Goal: Task Accomplishment & Management: Use online tool/utility

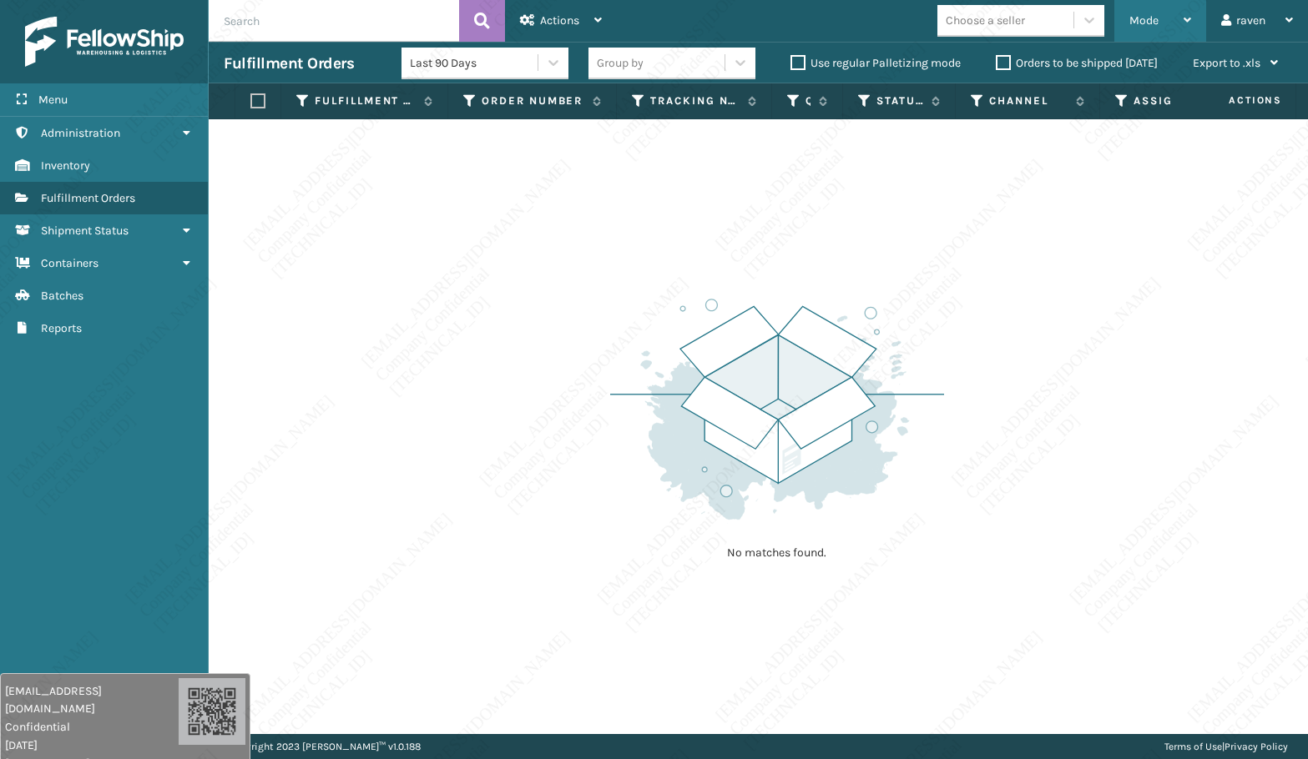
click at [1144, 21] on span "Mode" at bounding box center [1143, 20] width 29 height 14
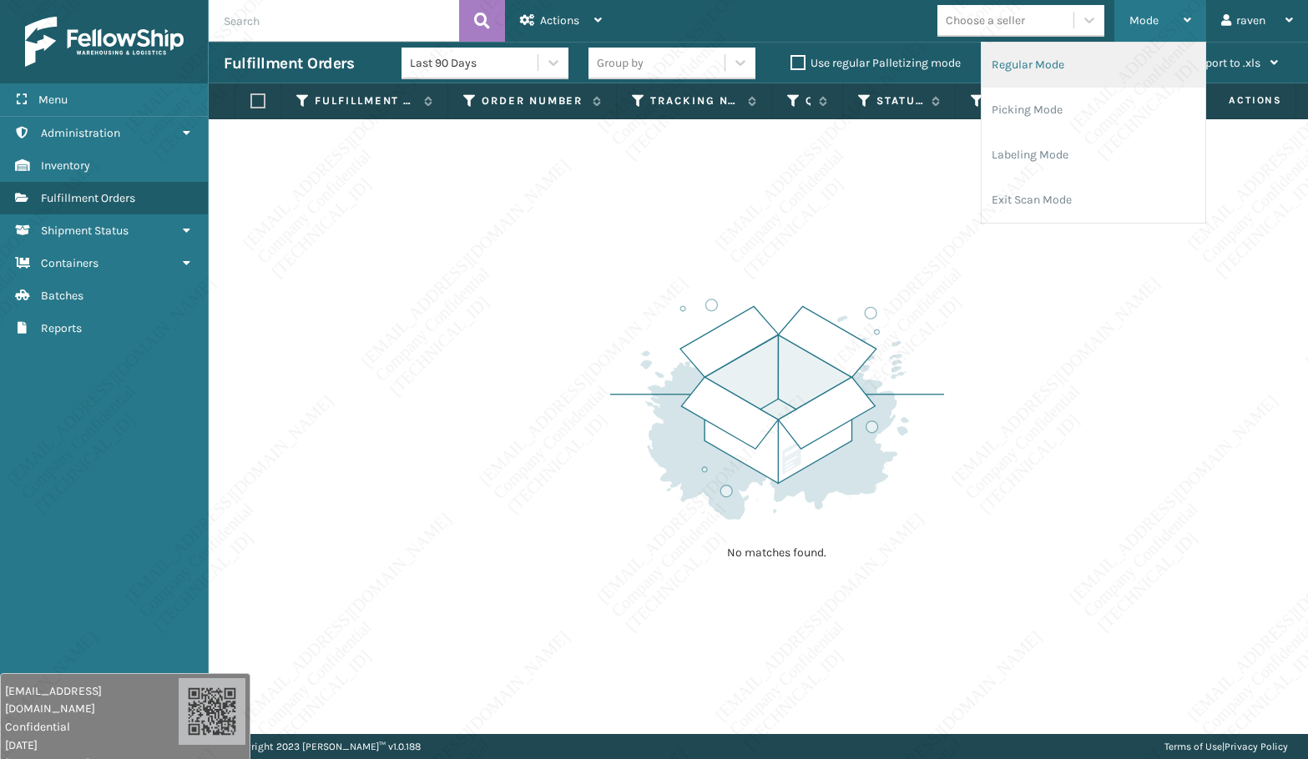
click at [1109, 66] on li "Regular Mode" at bounding box center [1093, 65] width 224 height 45
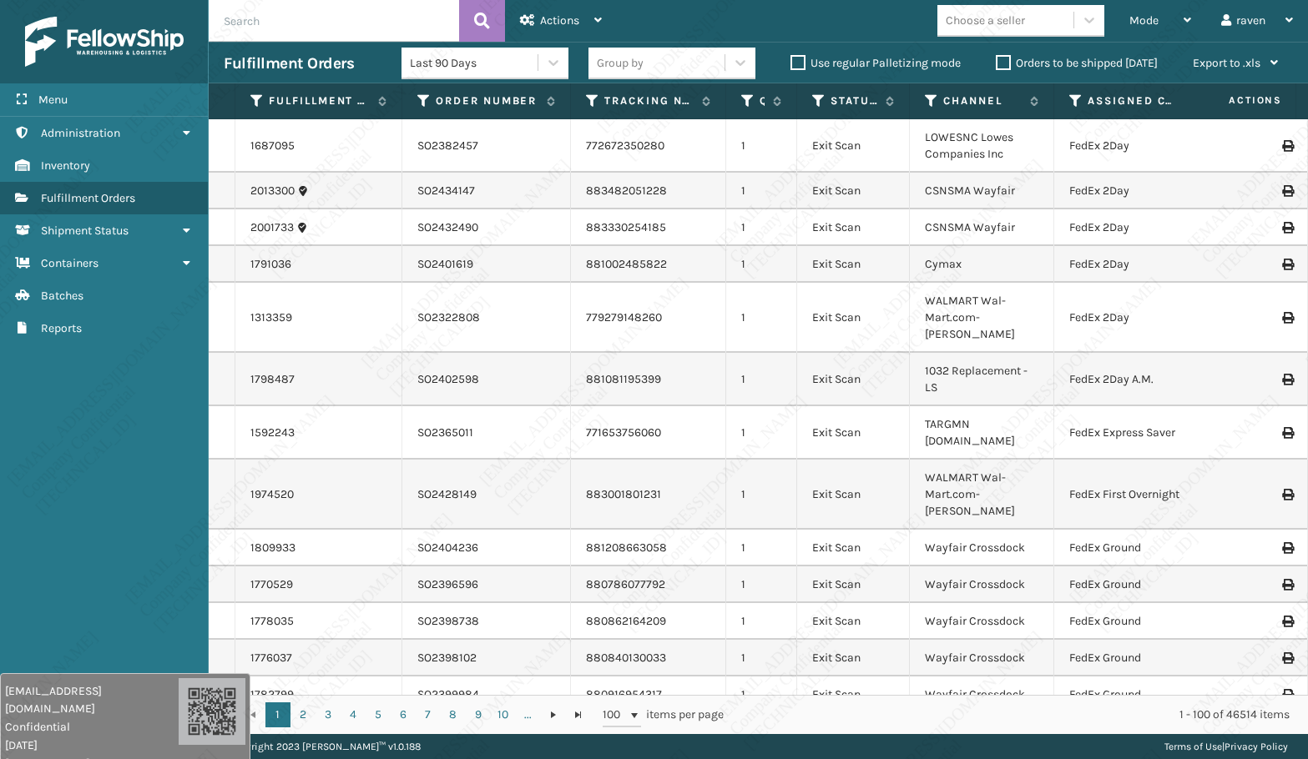
click at [248, 23] on input "text" at bounding box center [334, 21] width 250 height 42
paste input "SO2437289"
type input "SO2437289"
click at [486, 8] on button at bounding box center [482, 21] width 46 height 42
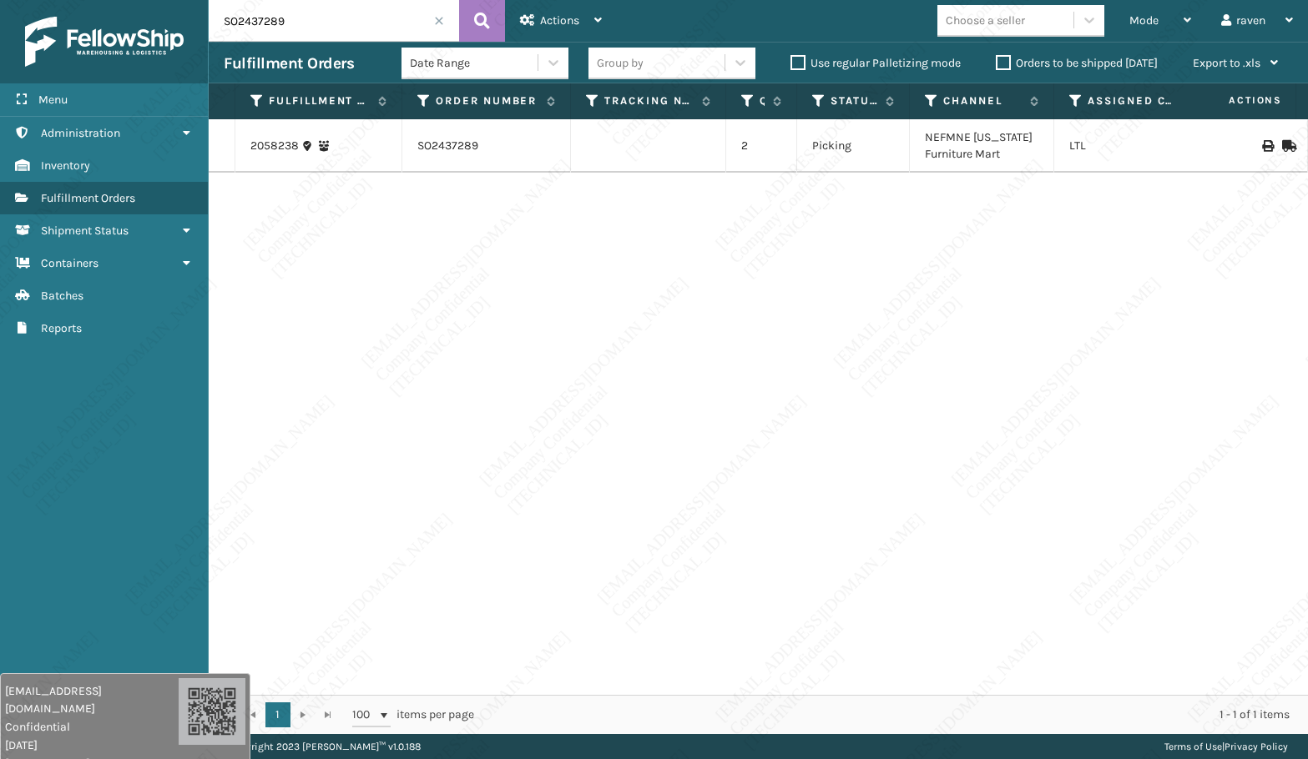
click at [438, 21] on span at bounding box center [439, 21] width 10 height 10
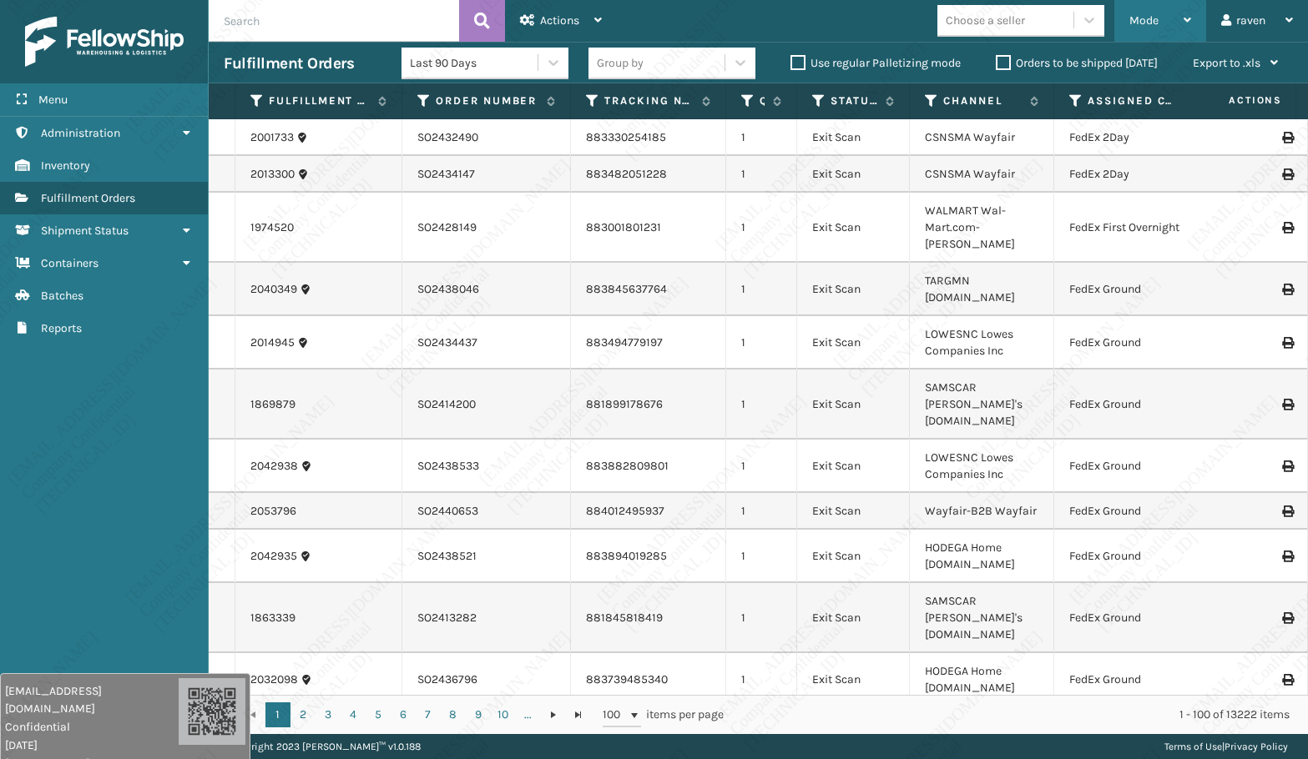
click at [1166, 18] on div "Mode" at bounding box center [1160, 21] width 62 height 42
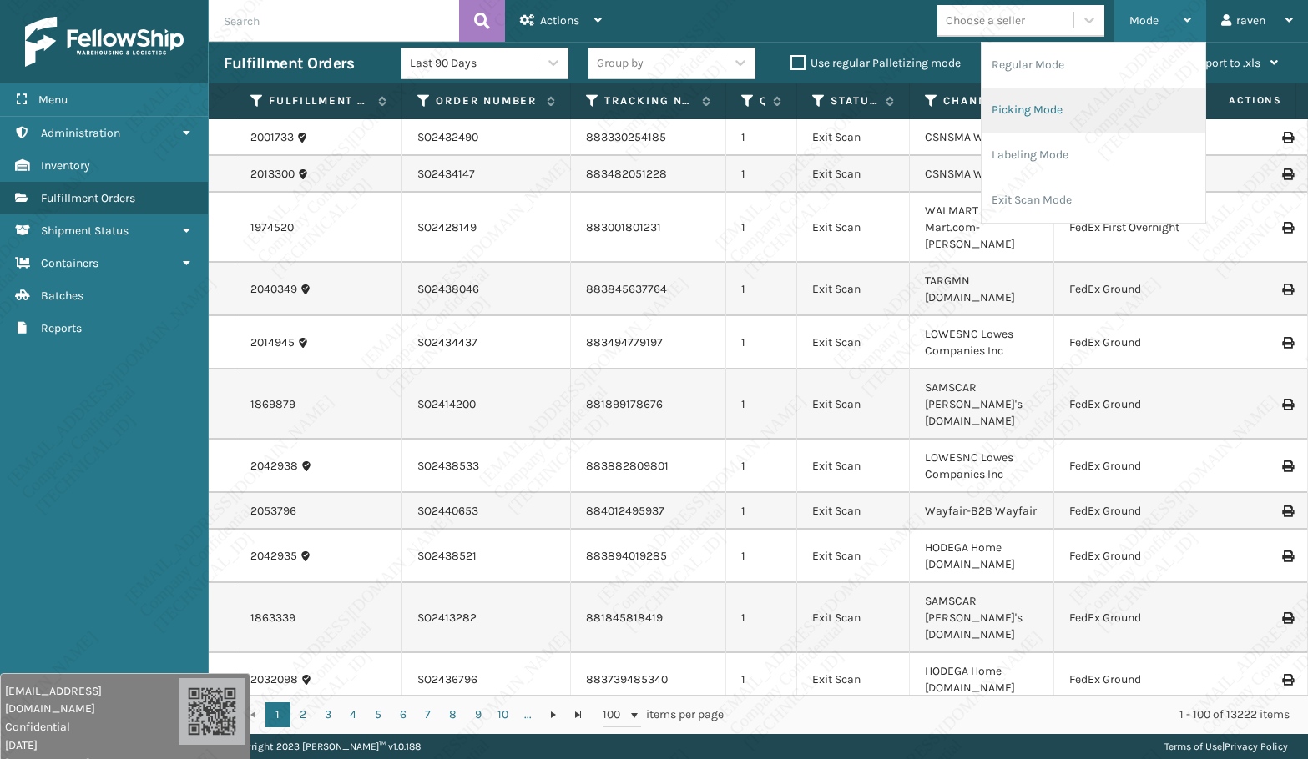
click at [1076, 111] on li "Picking Mode" at bounding box center [1093, 110] width 224 height 45
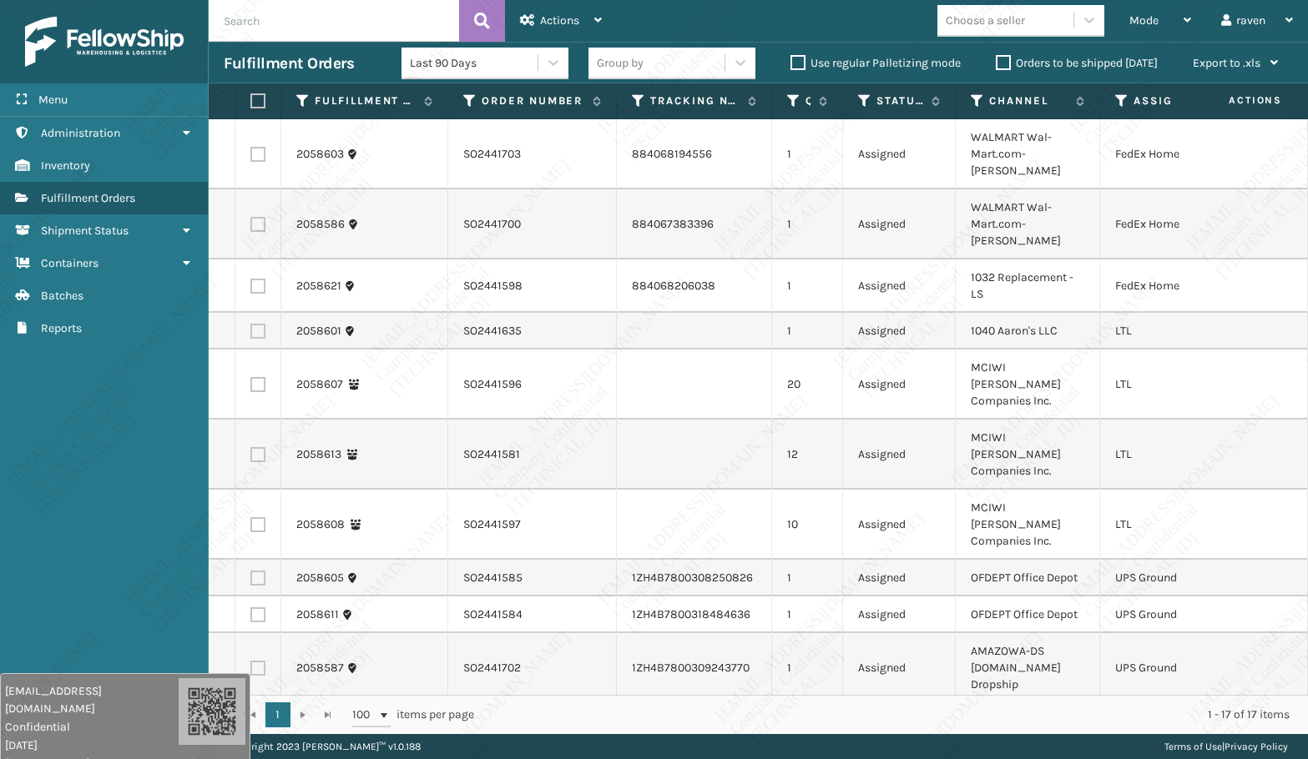
click at [1115, 104] on icon at bounding box center [1121, 100] width 13 height 15
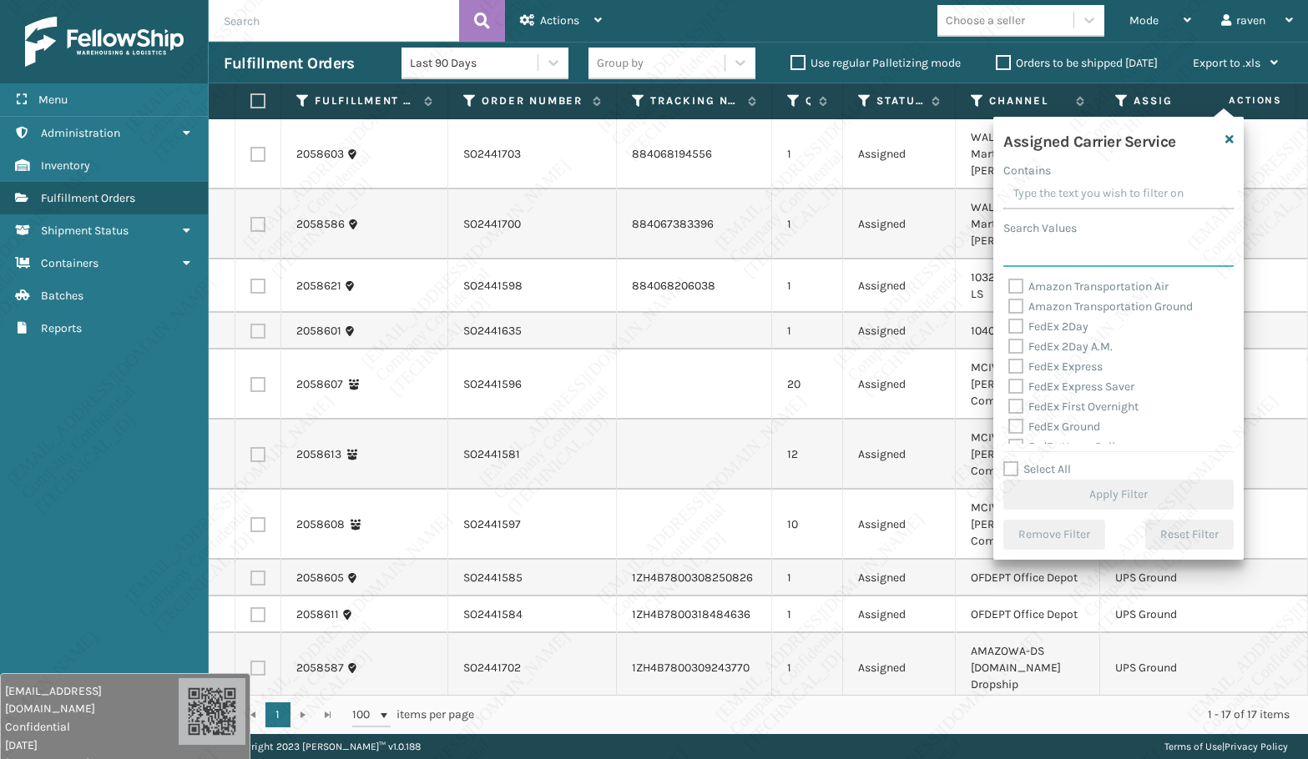
click at [1041, 247] on input "Search Values" at bounding box center [1118, 252] width 230 height 30
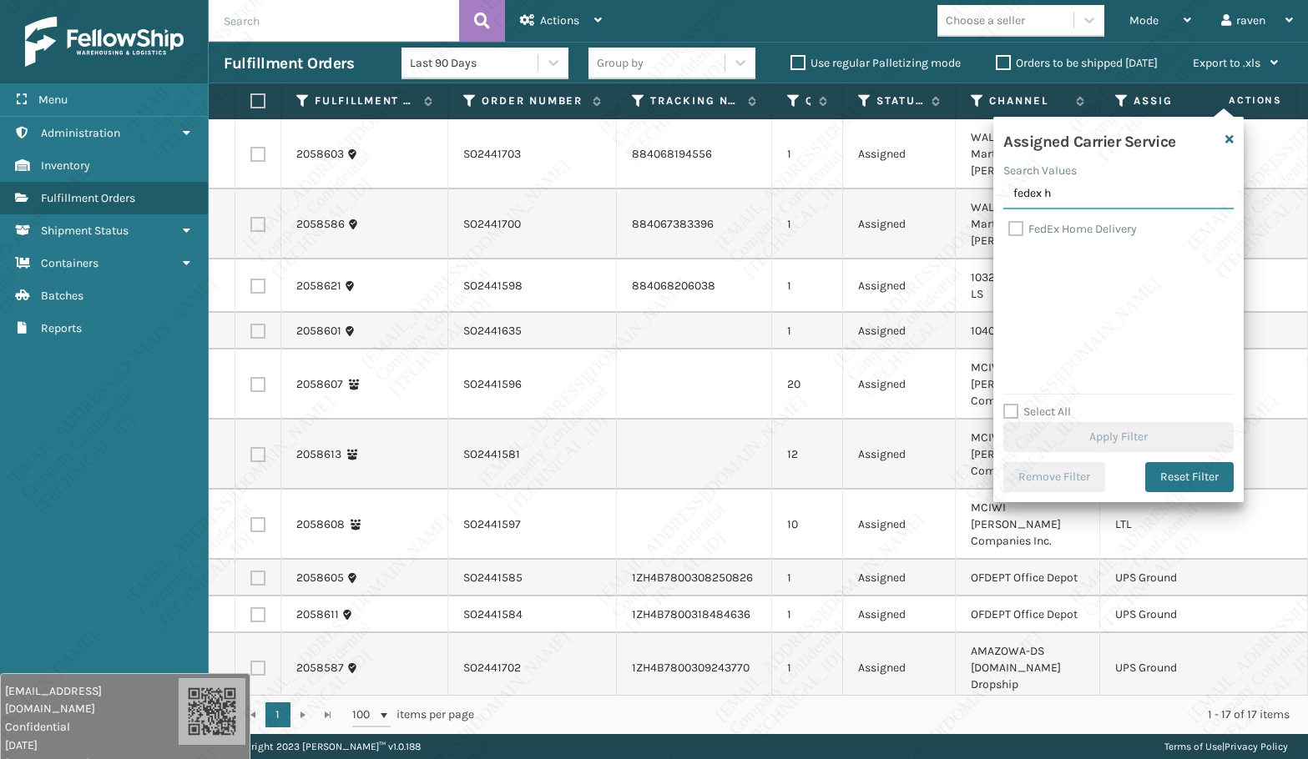
type input "fedex h"
click at [1067, 229] on label "FedEx Home Delivery" at bounding box center [1072, 229] width 129 height 14
click at [1009, 229] on input "FedEx Home Delivery" at bounding box center [1008, 224] width 1 height 11
checkbox input "true"
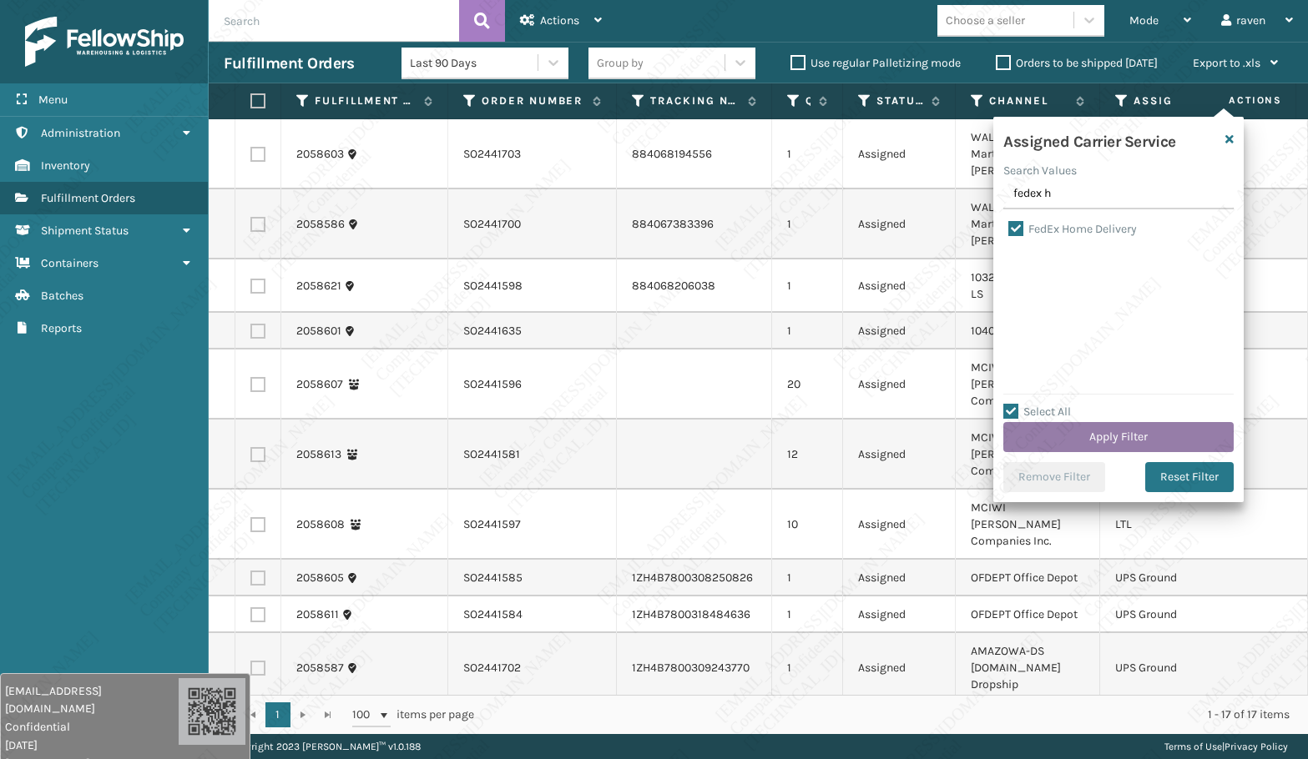
click at [1107, 426] on button "Apply Filter" at bounding box center [1118, 437] width 230 height 30
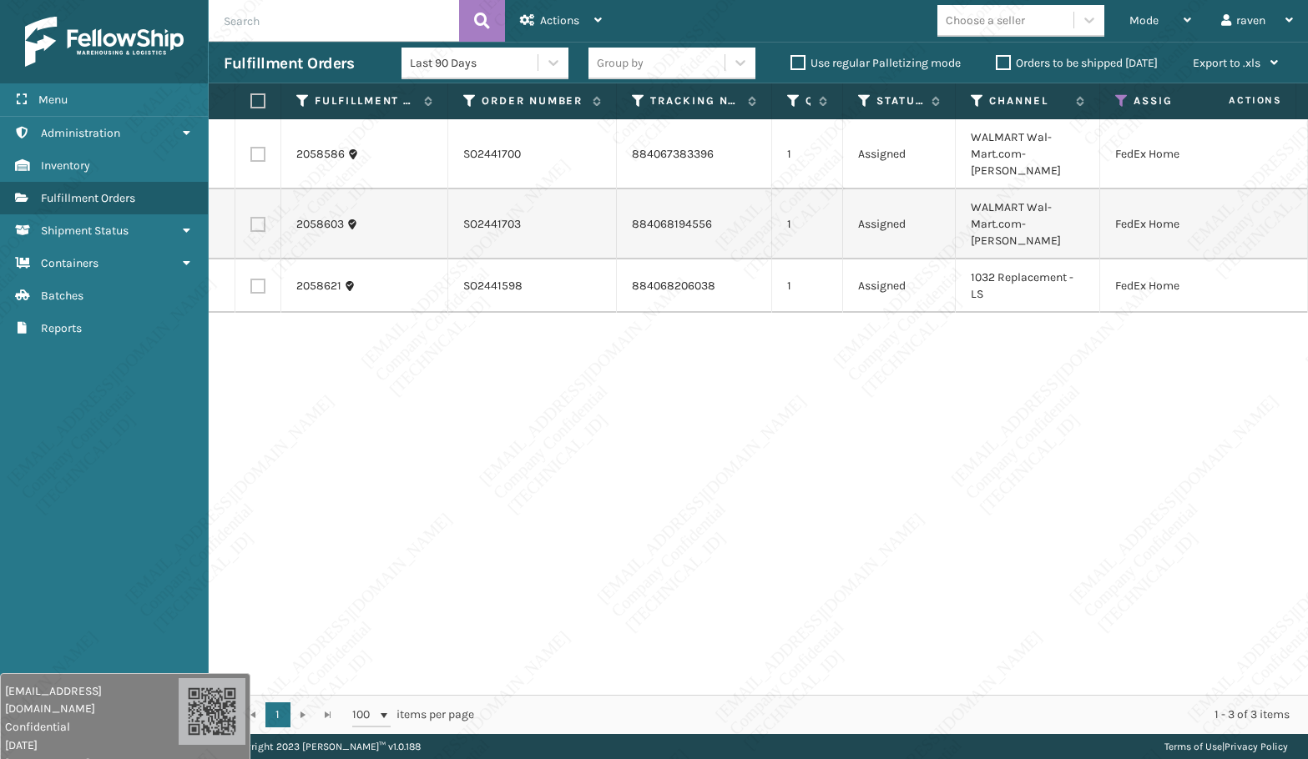
click at [260, 94] on label at bounding box center [255, 100] width 10 height 15
click at [251, 96] on input "checkbox" at bounding box center [250, 101] width 1 height 11
checkbox input "true"
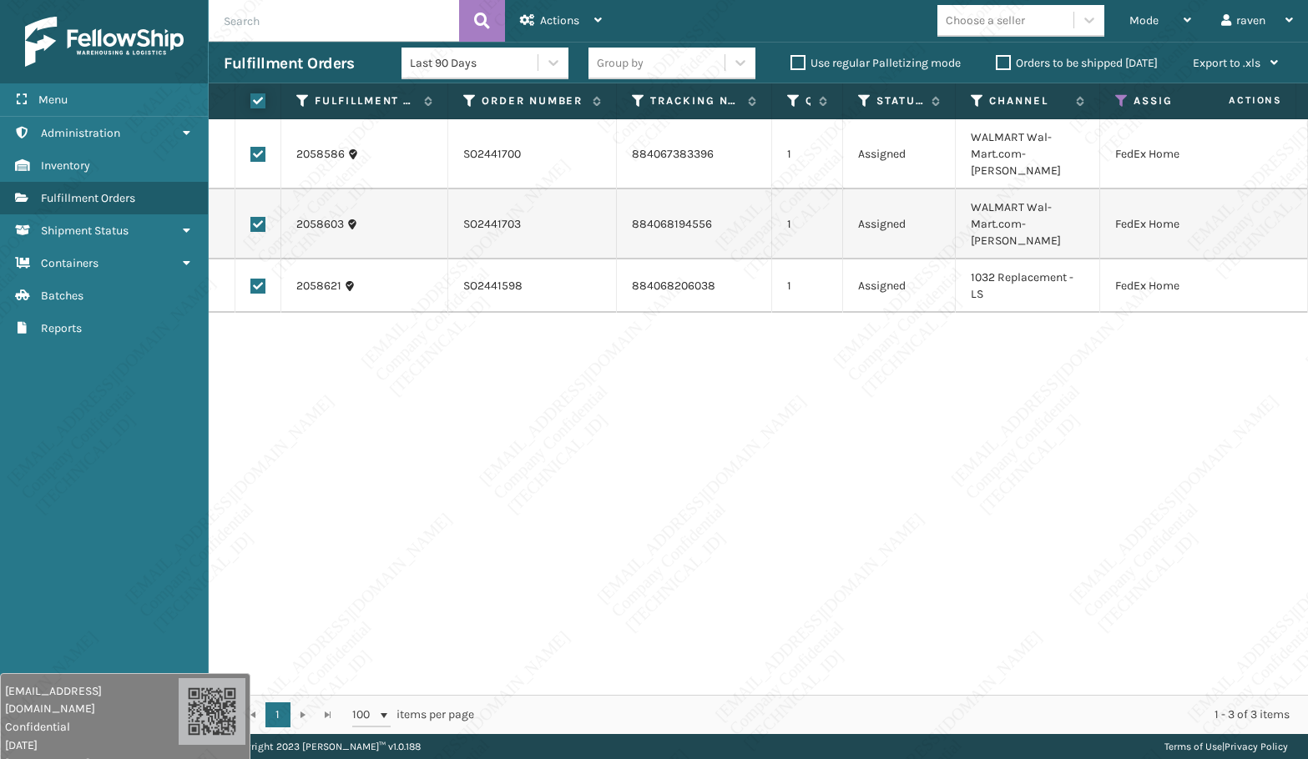
checkbox input "true"
click at [567, 23] on span "Actions" at bounding box center [559, 20] width 39 height 14
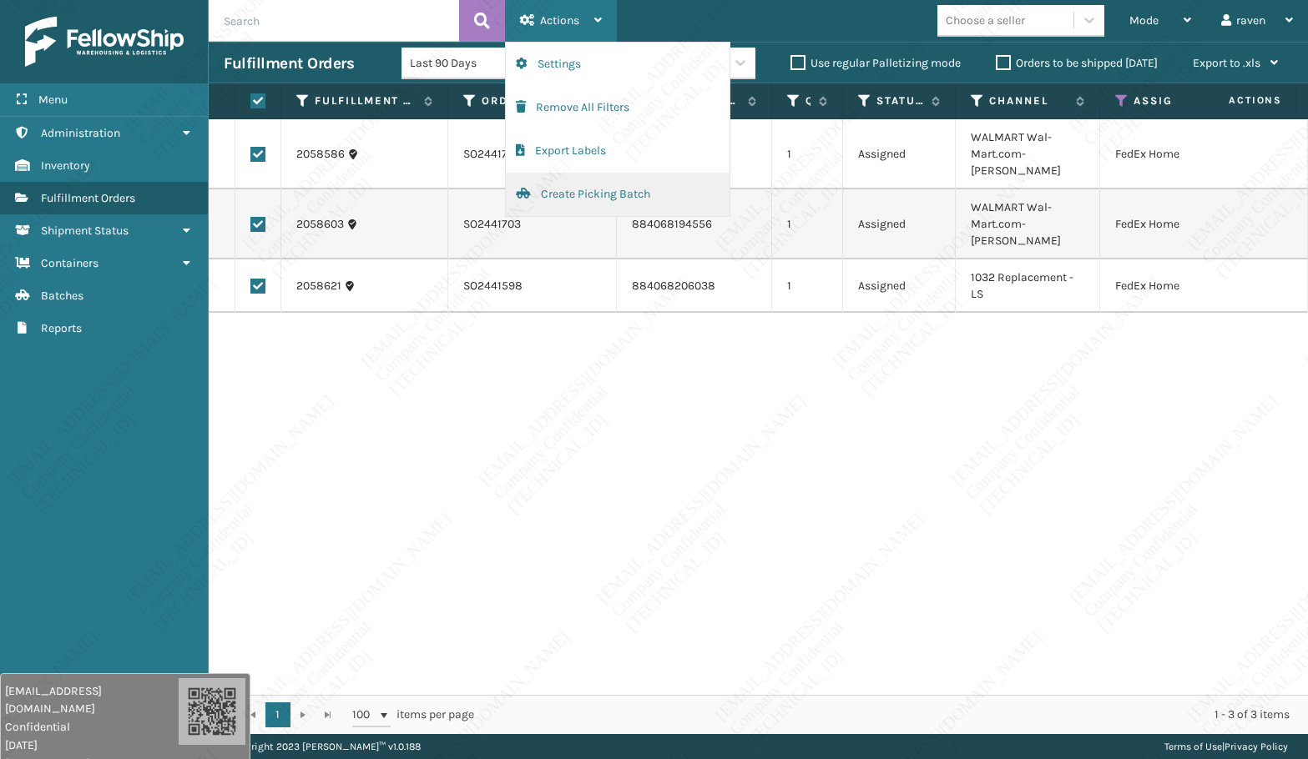
click at [548, 187] on button "Create Picking Batch" at bounding box center [618, 194] width 224 height 43
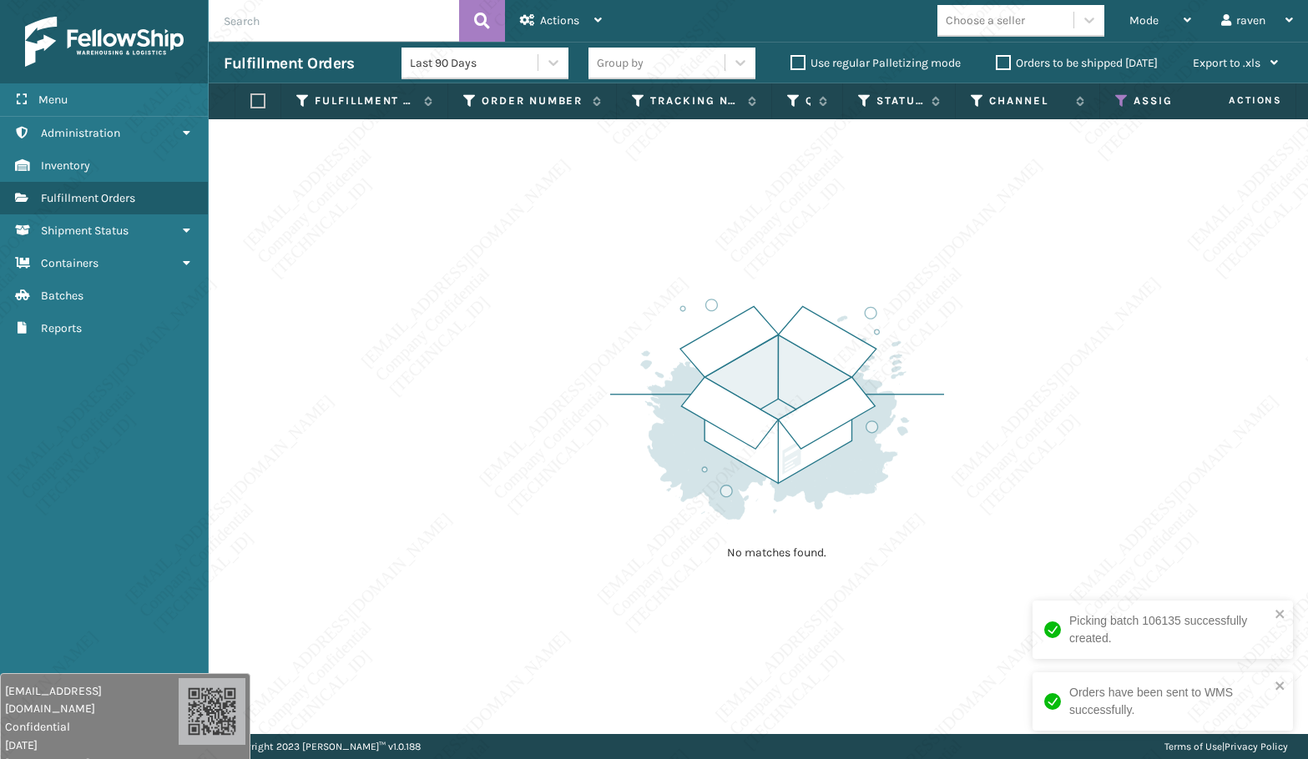
click at [1118, 101] on icon at bounding box center [1121, 100] width 13 height 15
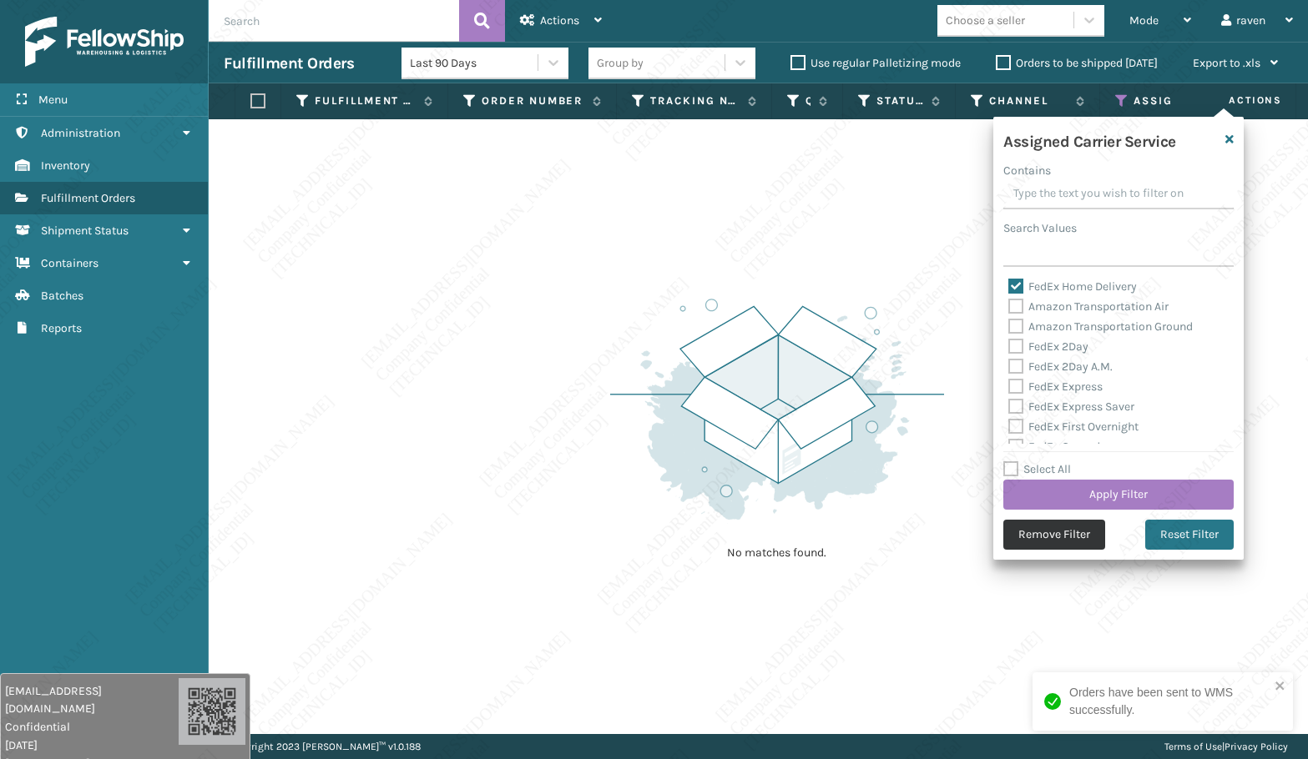
click at [1036, 530] on button "Remove Filter" at bounding box center [1054, 535] width 102 height 30
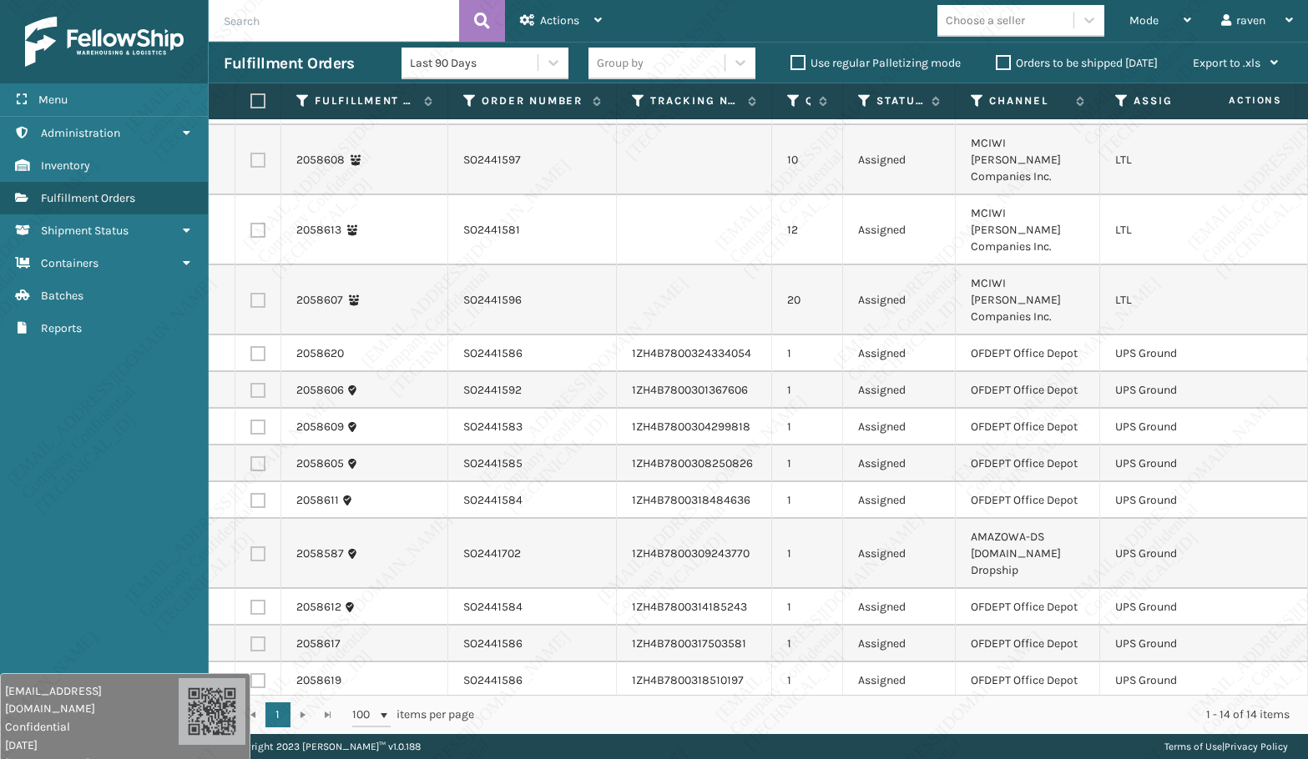
scroll to position [34, 0]
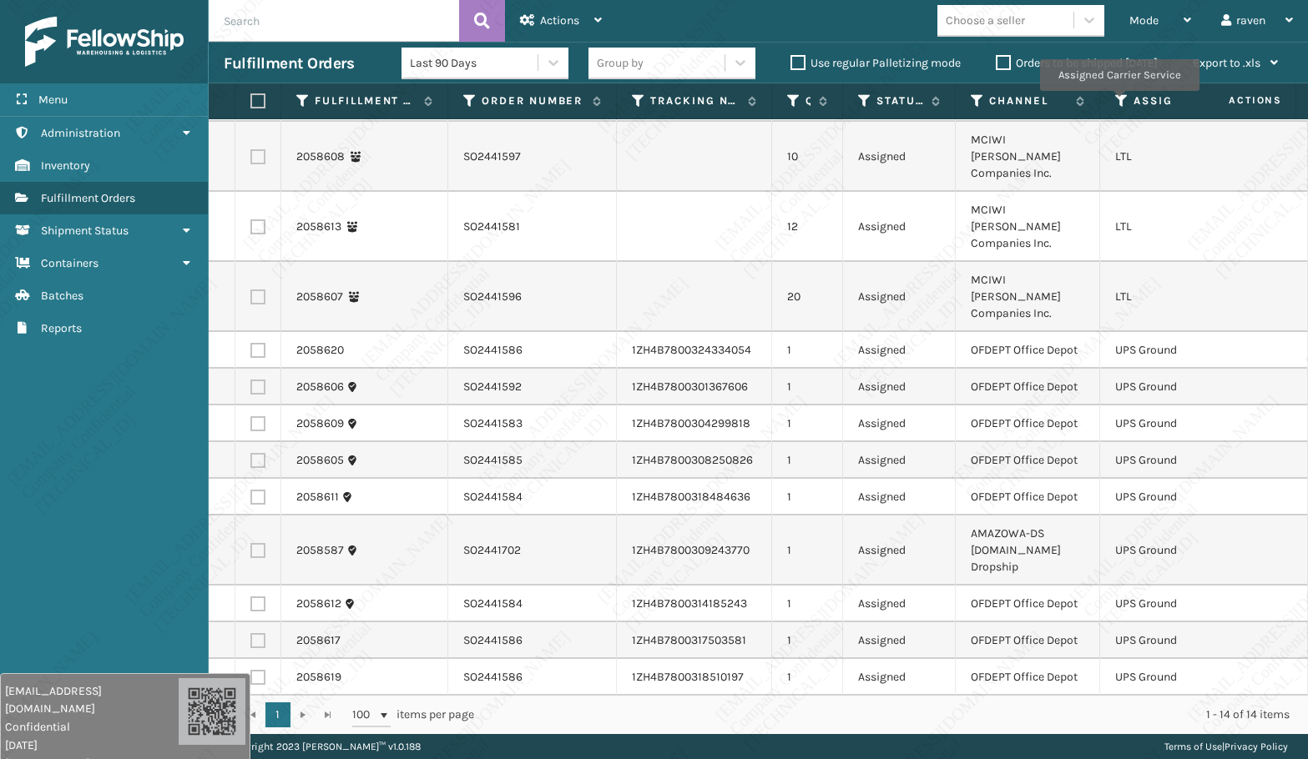
click at [1118, 103] on icon at bounding box center [1121, 100] width 13 height 15
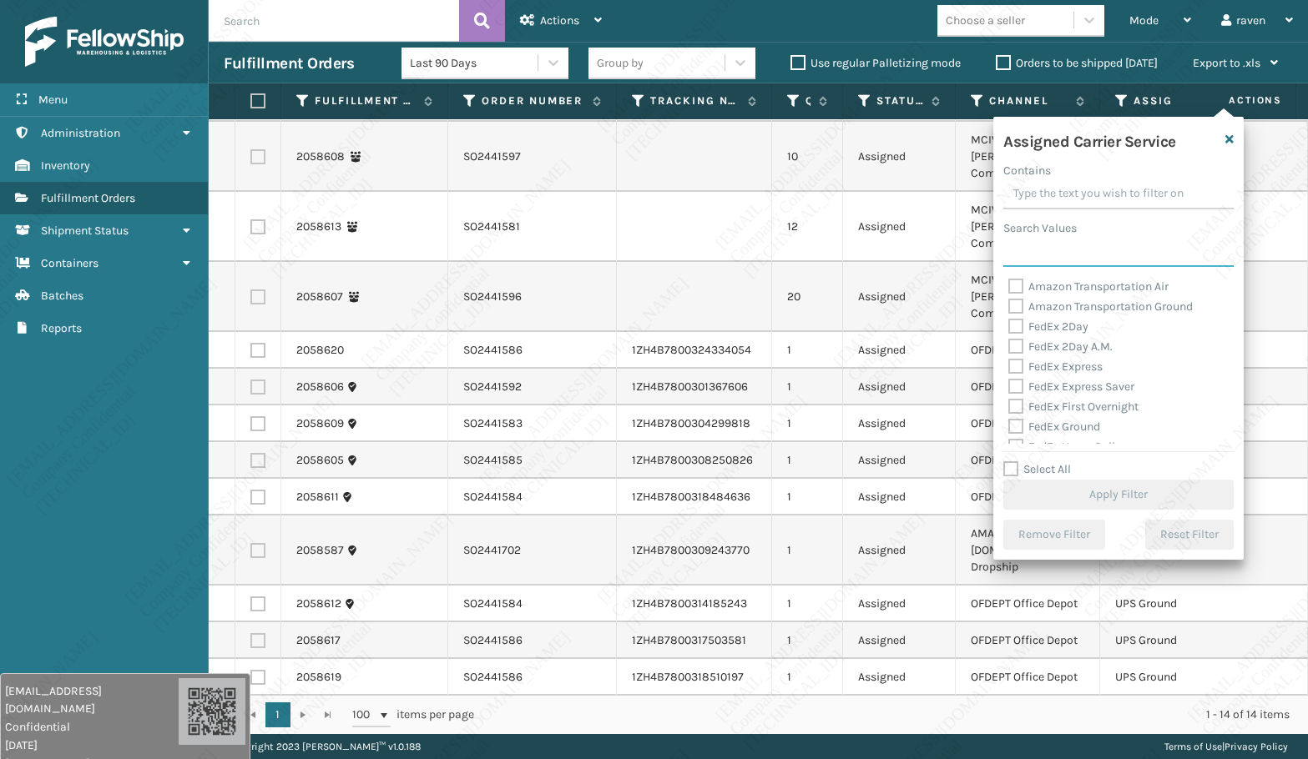
click at [1056, 250] on input "Search Values" at bounding box center [1118, 252] width 230 height 30
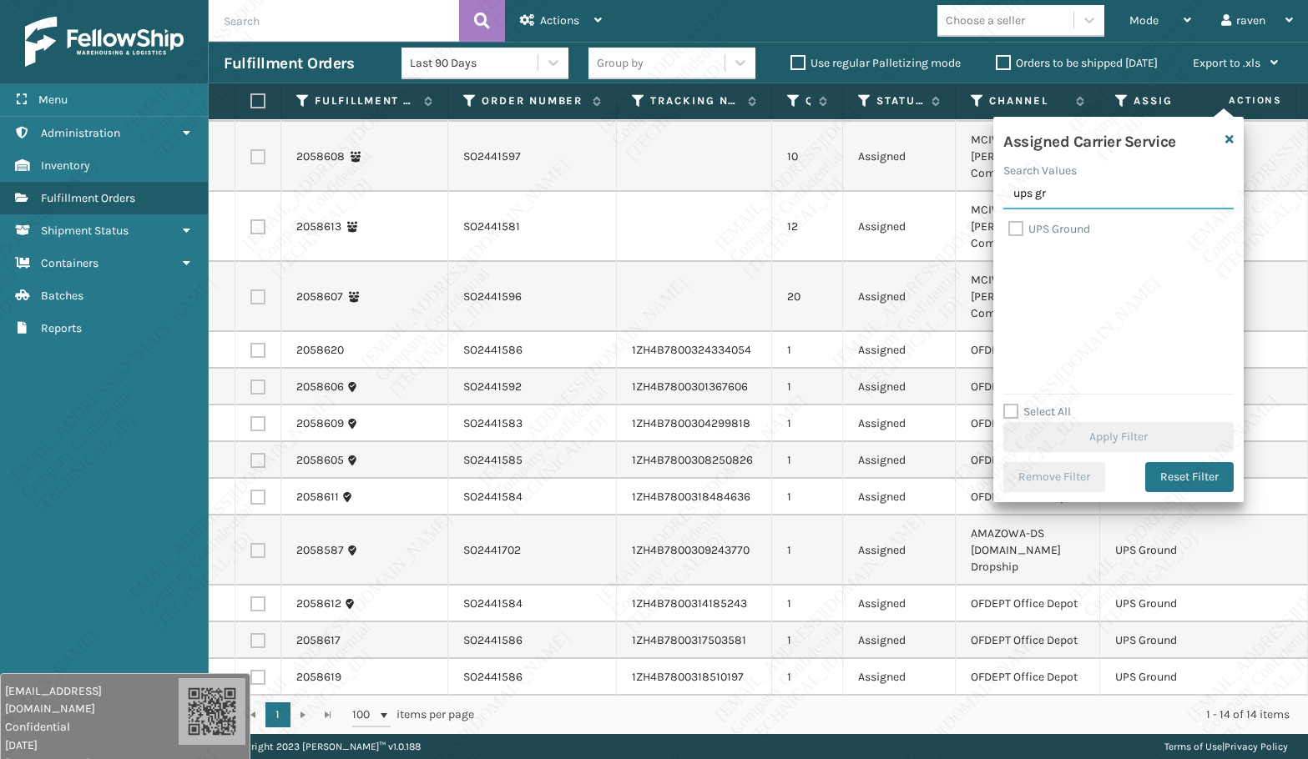
type input "ups gr"
click at [1064, 226] on label "UPS Ground" at bounding box center [1049, 229] width 82 height 14
click at [1009, 226] on input "UPS Ground" at bounding box center [1008, 224] width 1 height 11
checkbox input "true"
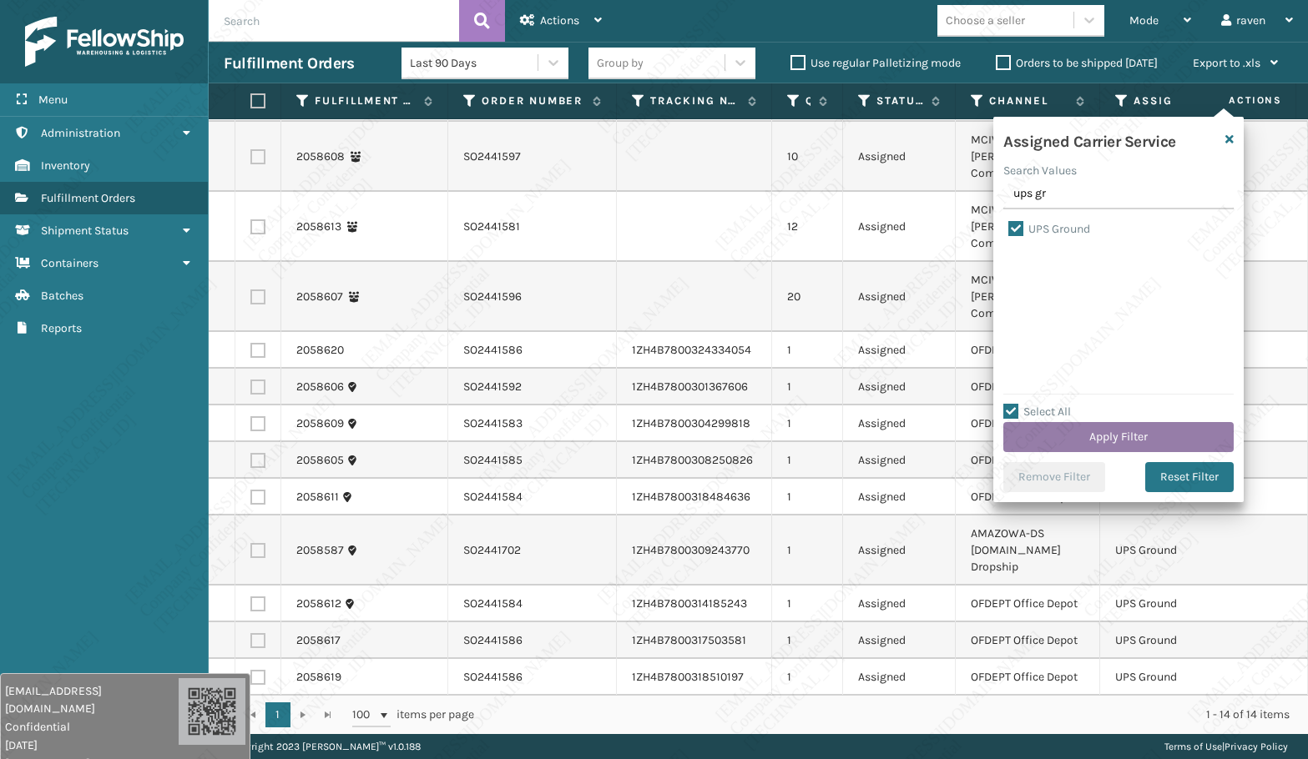
click at [1124, 435] on button "Apply Filter" at bounding box center [1118, 437] width 230 height 30
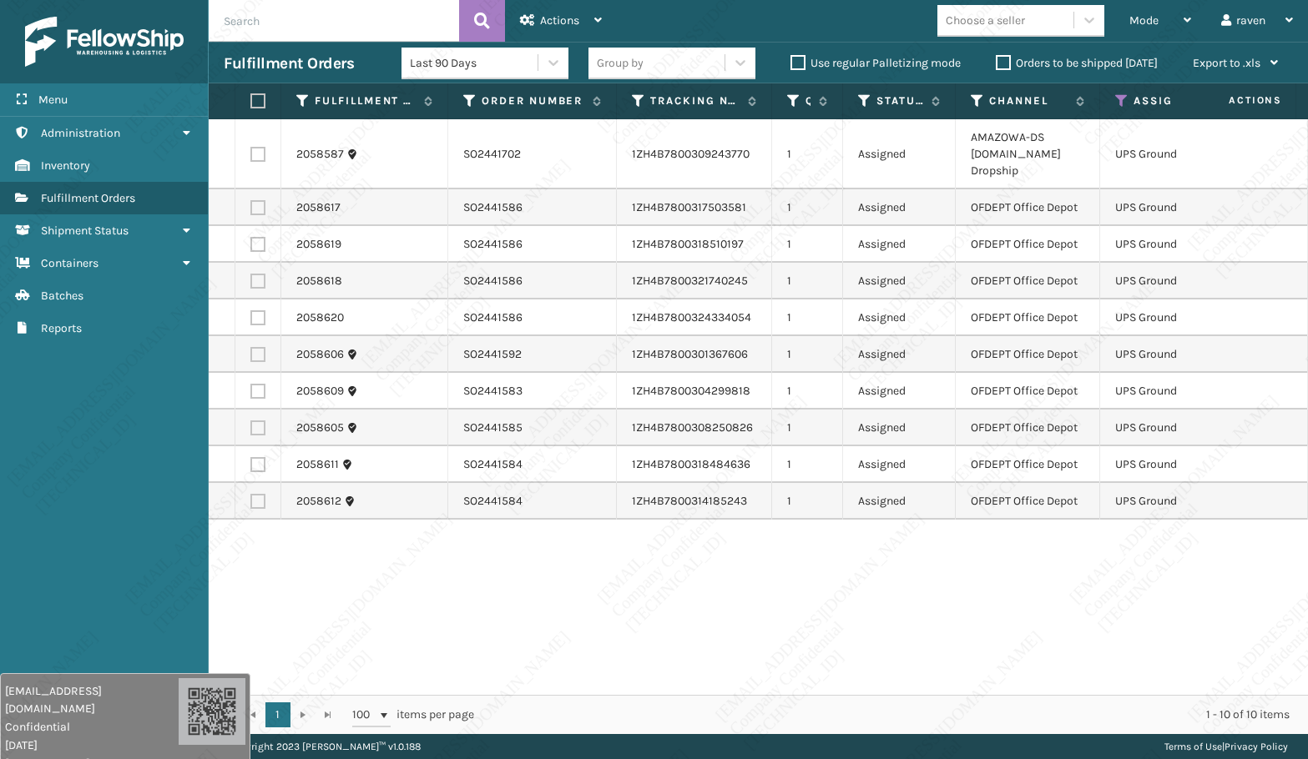
drag, startPoint x: 260, startPoint y: 103, endPoint x: 294, endPoint y: 96, distance: 35.0
click at [260, 103] on label at bounding box center [255, 100] width 10 height 15
click at [251, 103] on input "checkbox" at bounding box center [250, 101] width 1 height 11
checkbox input "true"
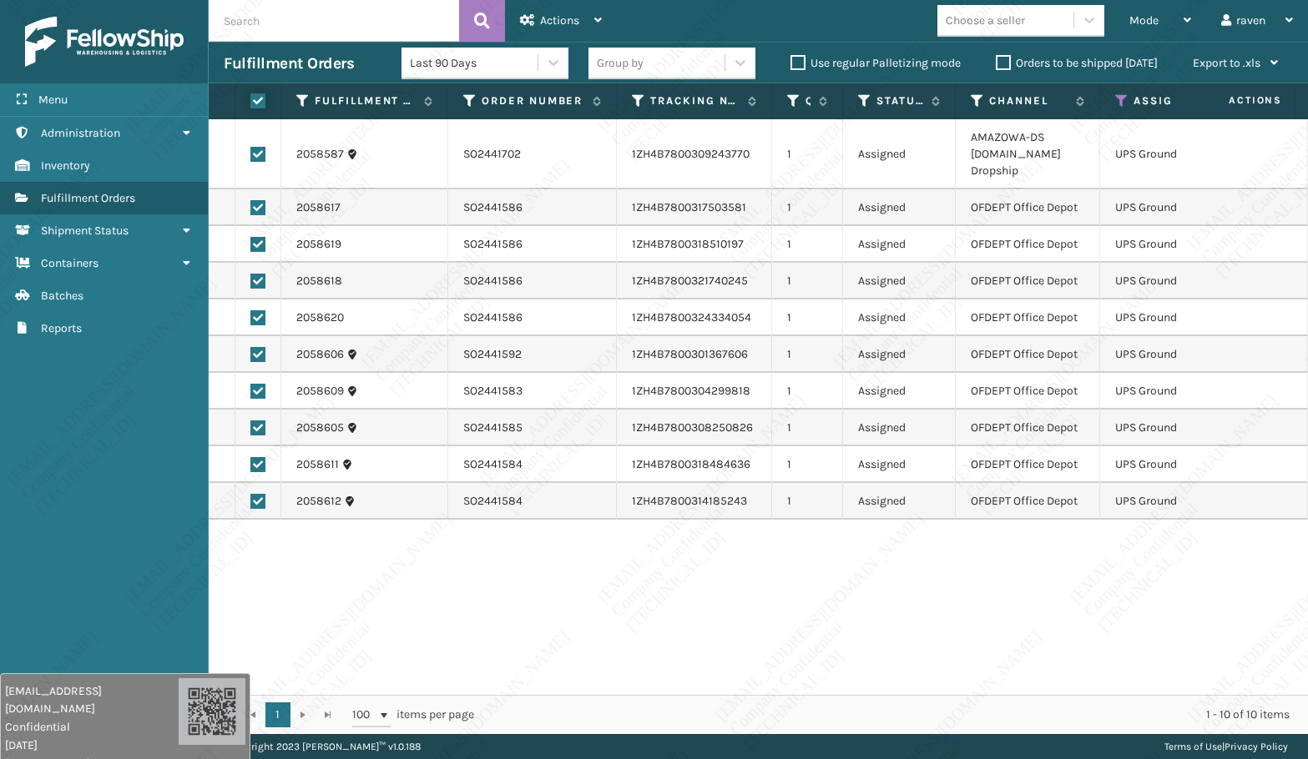
checkbox input "true"
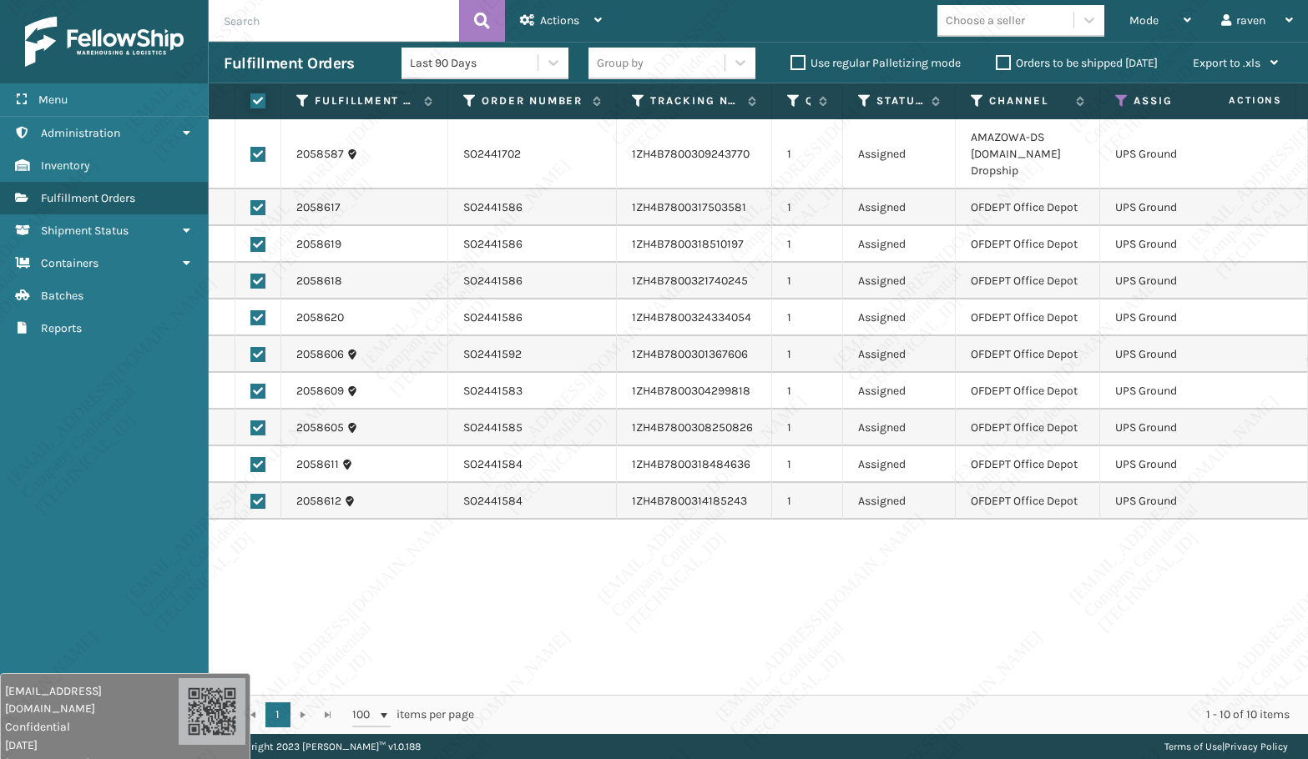
checkbox input "true"
click at [569, 23] on span "Actions" at bounding box center [559, 20] width 39 height 14
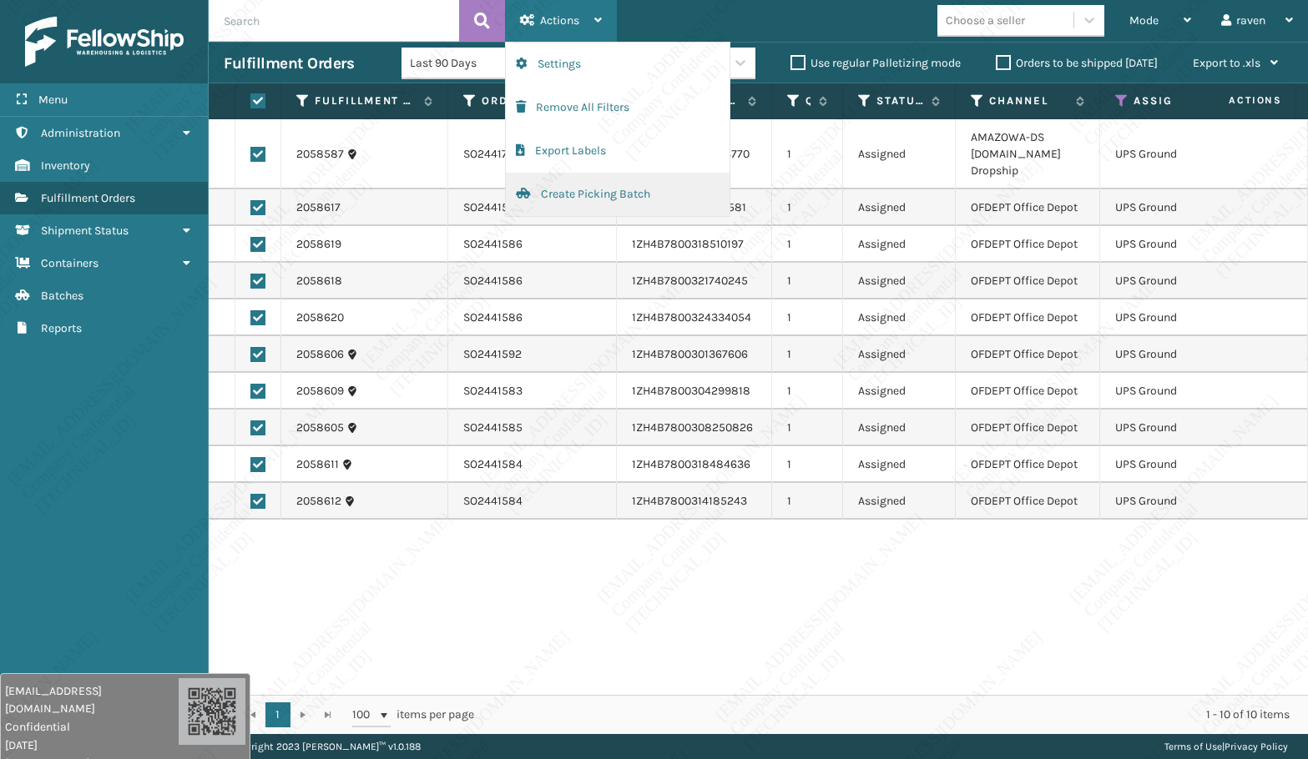
click at [571, 187] on button "Create Picking Batch" at bounding box center [618, 194] width 224 height 43
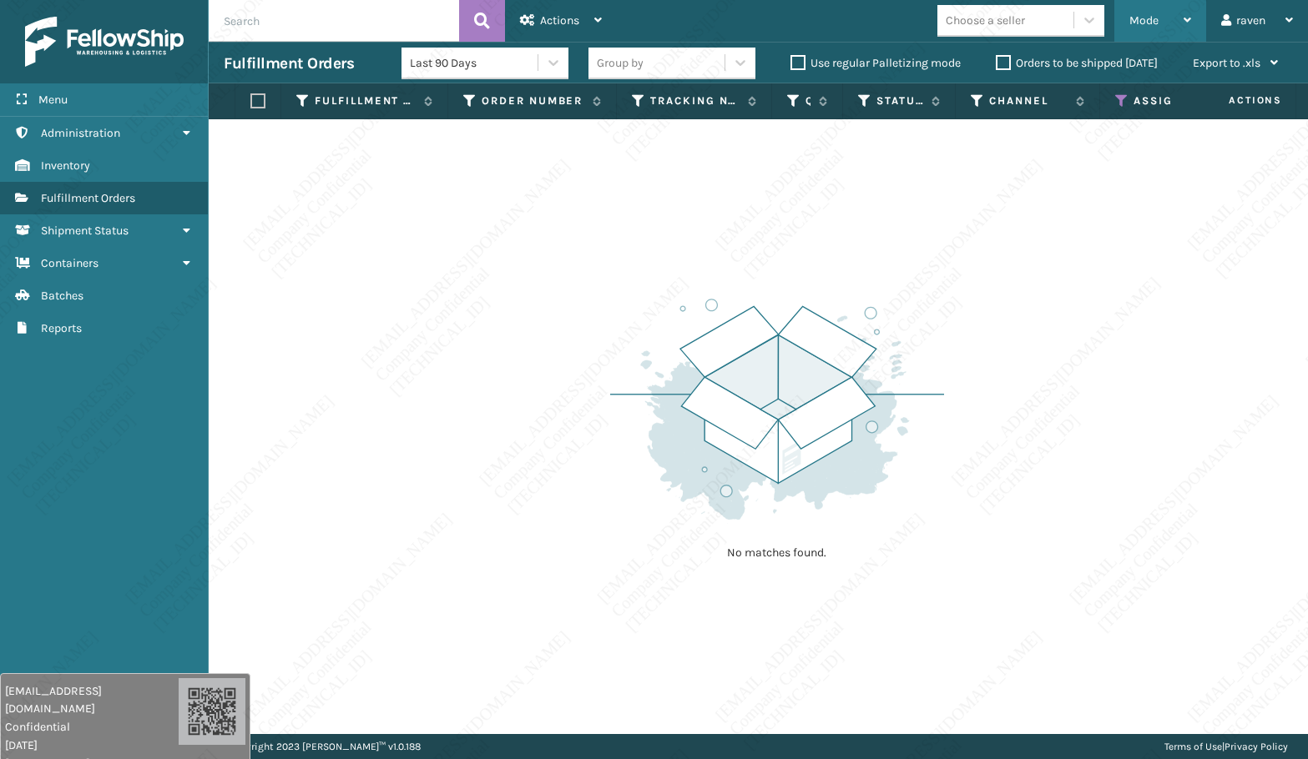
click at [1142, 33] on div "Mode" at bounding box center [1160, 21] width 62 height 42
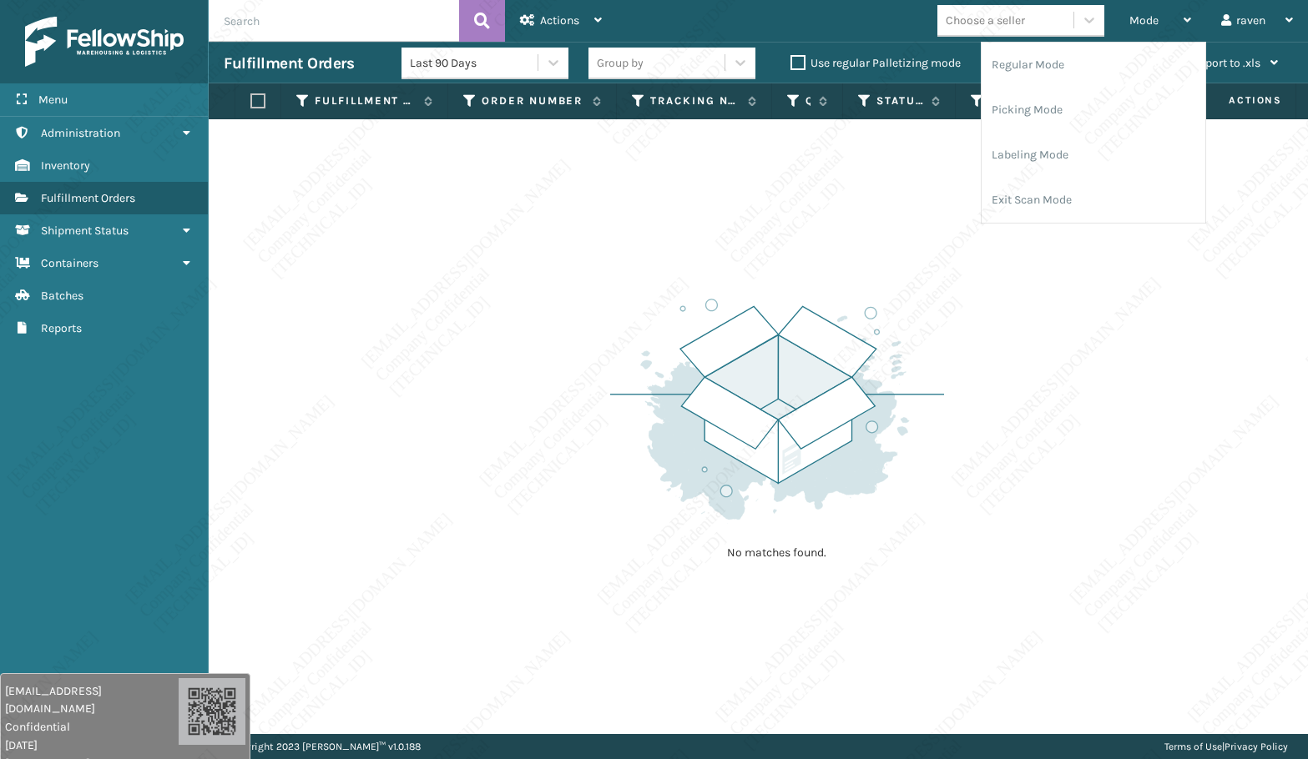
click at [1040, 273] on div "No matches found." at bounding box center [758, 426] width 1099 height 615
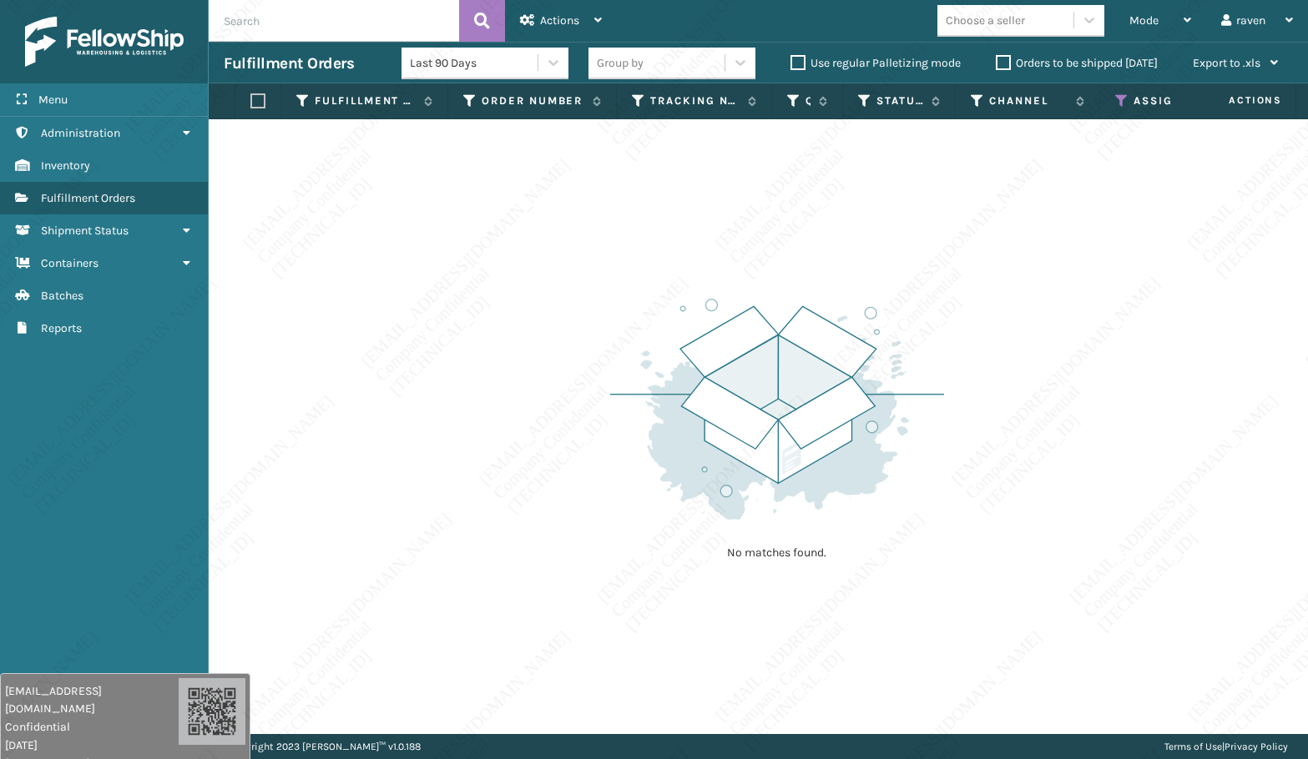
click at [1124, 98] on icon at bounding box center [1121, 100] width 13 height 15
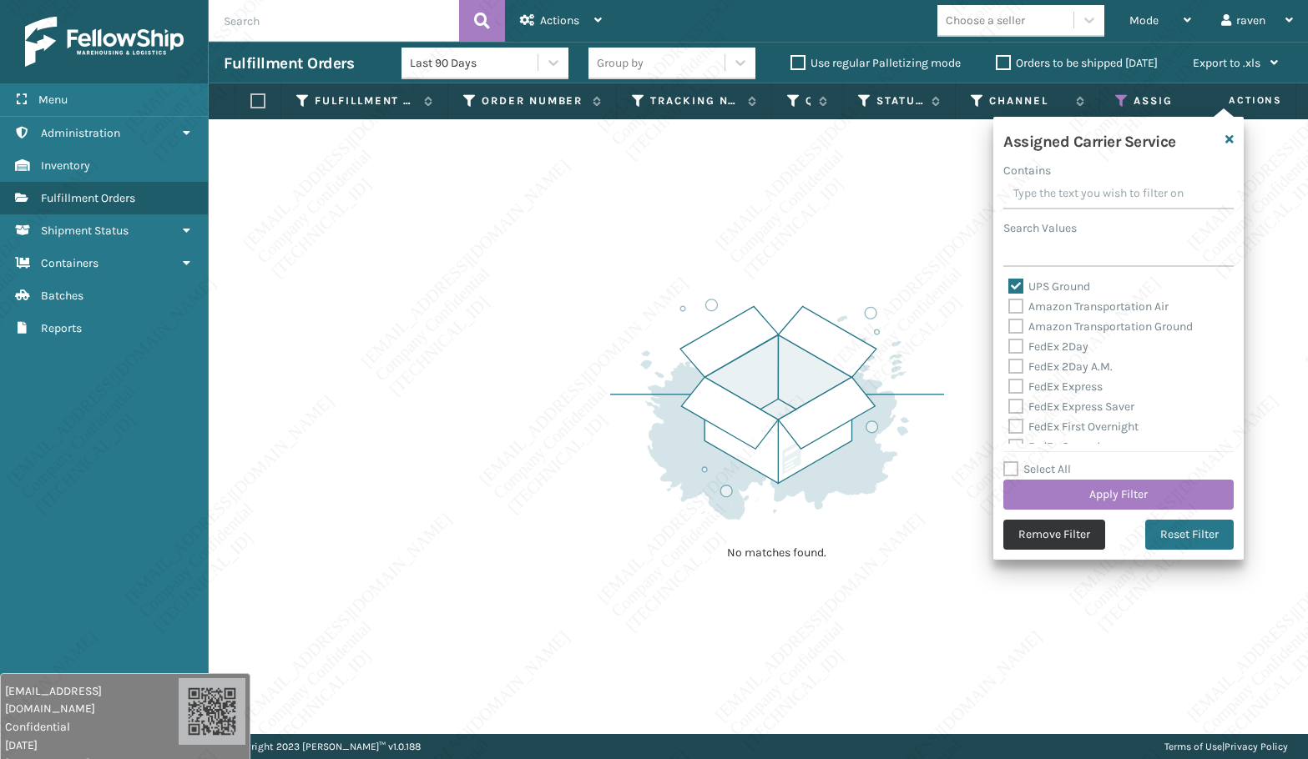
click at [1065, 535] on button "Remove Filter" at bounding box center [1054, 535] width 102 height 30
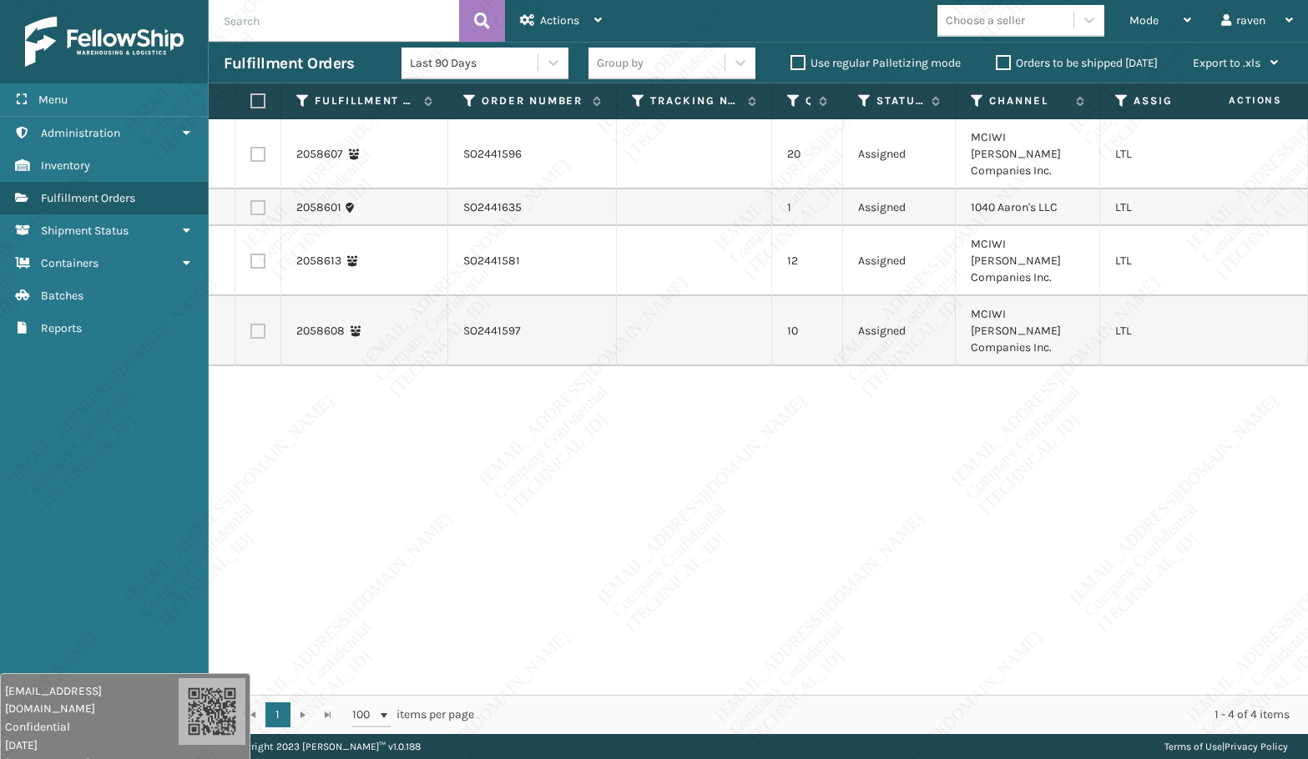
click at [260, 147] on label at bounding box center [257, 154] width 15 height 15
click at [251, 147] on input "checkbox" at bounding box center [250, 152] width 1 height 11
checkbox input "true"
click at [258, 254] on label at bounding box center [257, 261] width 15 height 15
click at [251, 254] on input "checkbox" at bounding box center [250, 259] width 1 height 11
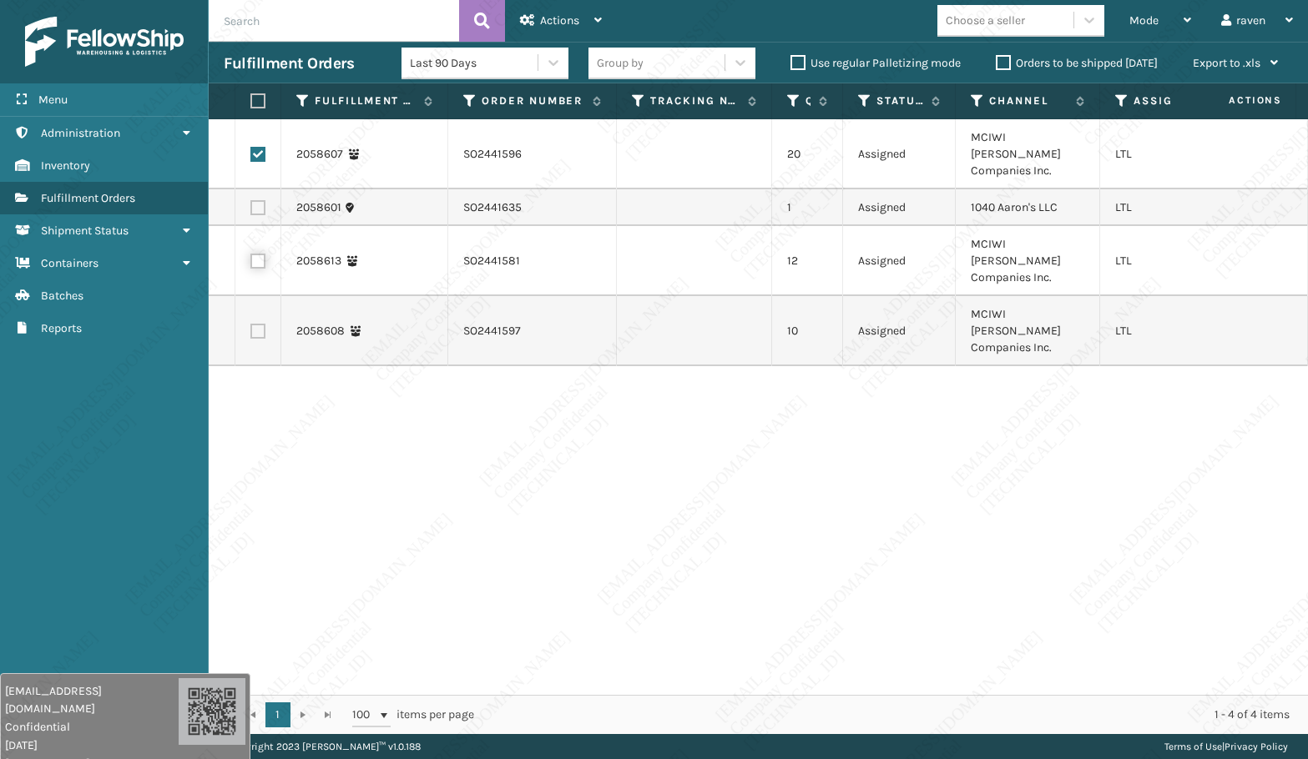
checkbox input "true"
click at [260, 324] on label at bounding box center [257, 331] width 15 height 15
click at [251, 324] on input "checkbox" at bounding box center [250, 329] width 1 height 11
checkbox input "true"
copy td "MCIWI [PERSON_NAME] Companies Inc."
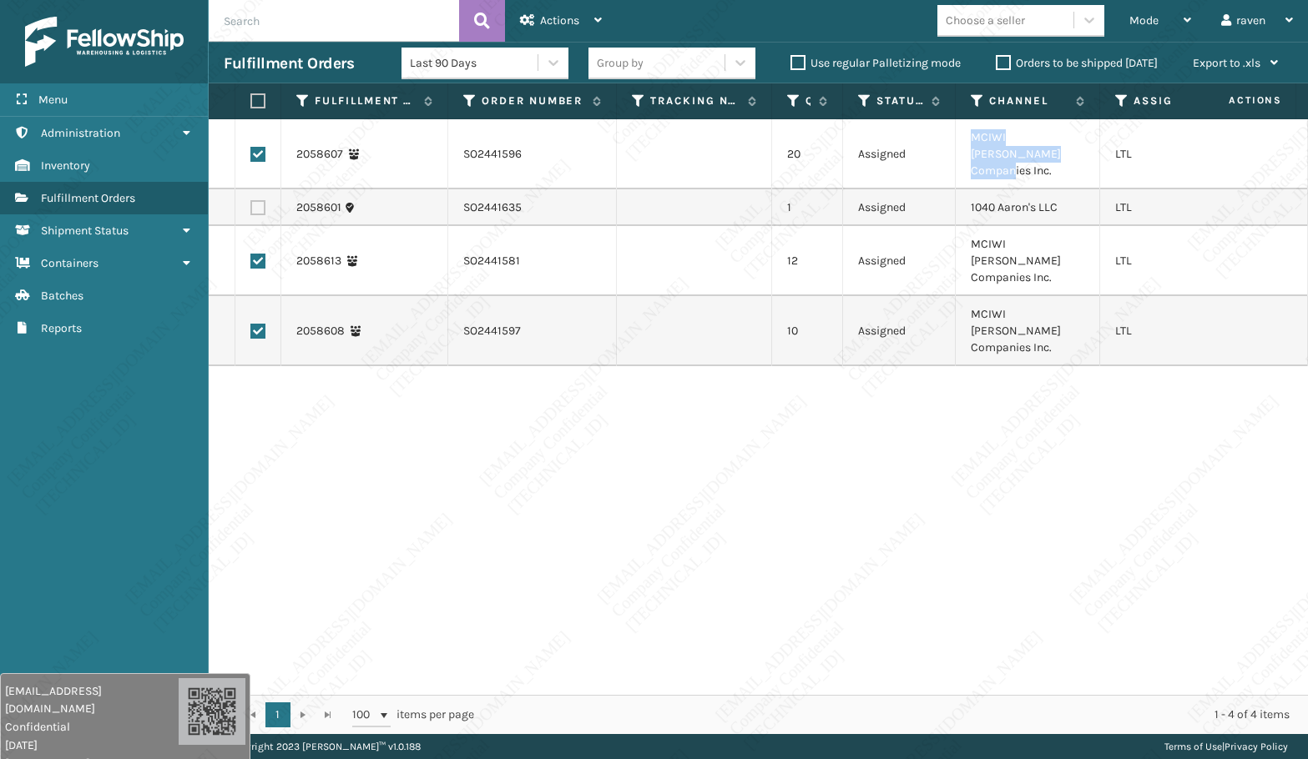
drag, startPoint x: 1016, startPoint y: 149, endPoint x: 964, endPoint y: 134, distance: 54.7
click at [964, 134] on td "MCIWI [PERSON_NAME] Companies Inc." at bounding box center [1028, 154] width 144 height 70
click at [552, 25] on span "Actions" at bounding box center [559, 20] width 39 height 14
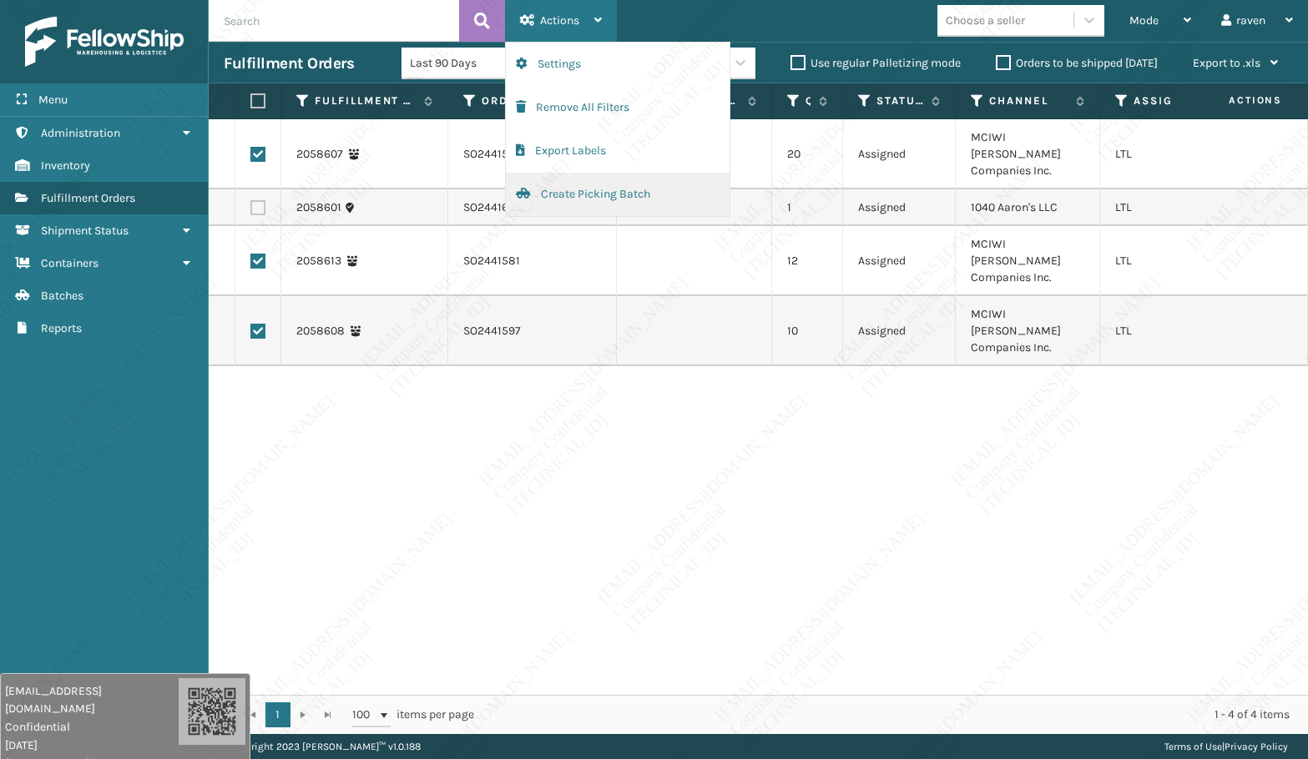
click at [585, 191] on button "Create Picking Batch" at bounding box center [618, 194] width 224 height 43
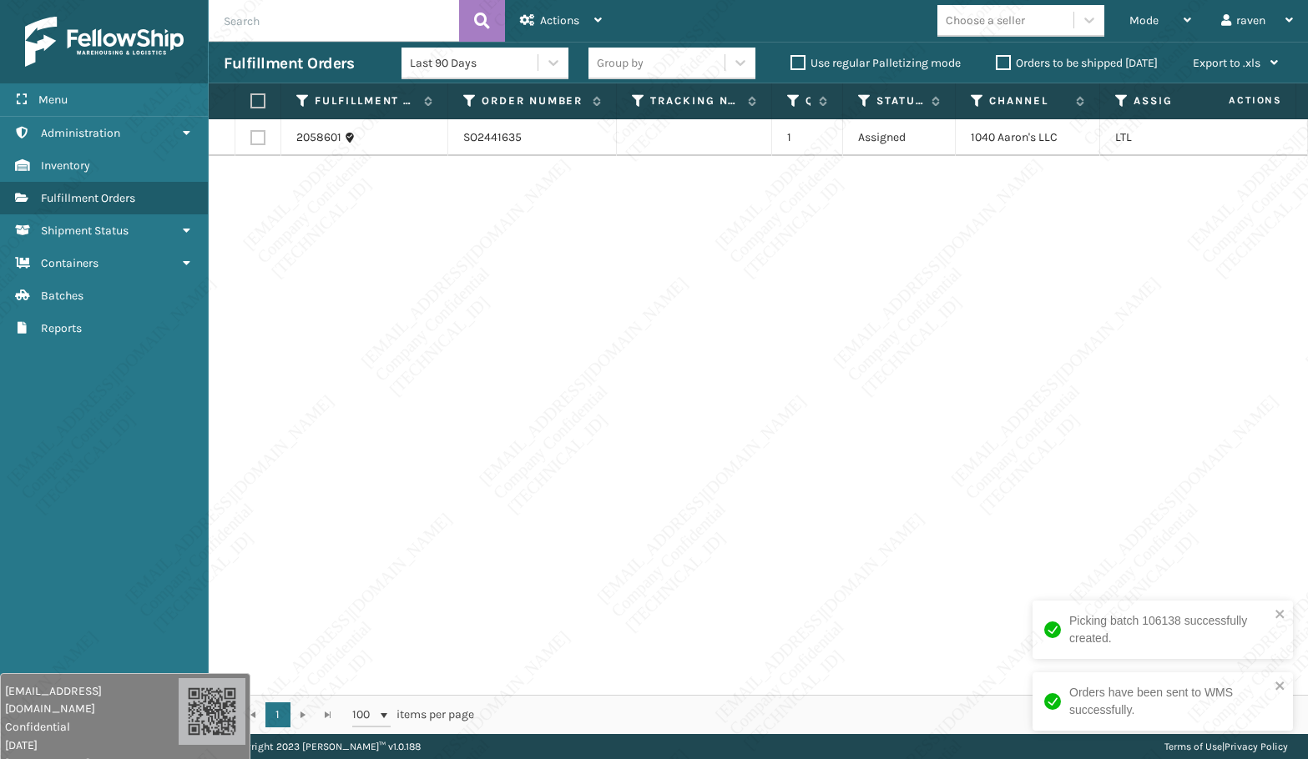
click at [578, 262] on div "2058601 SO2441635 1 Assigned 1040 [PERSON_NAME]'s LLC LTL" at bounding box center [758, 407] width 1099 height 576
copy td "1040 Aaron's LLC"
drag, startPoint x: 1069, startPoint y: 136, endPoint x: 971, endPoint y: 133, distance: 98.5
click at [971, 133] on td "1040 Aaron's LLC" at bounding box center [1028, 137] width 144 height 37
click at [254, 102] on label at bounding box center [255, 100] width 10 height 15
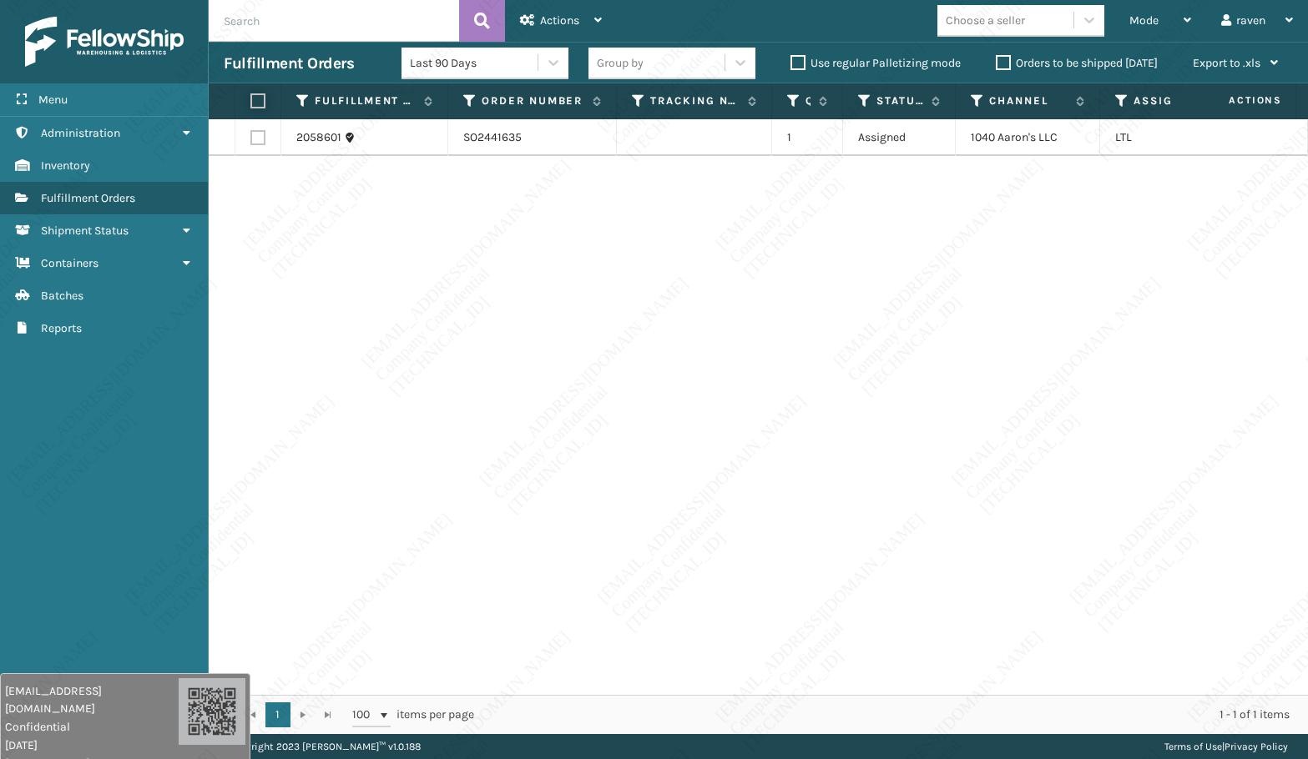
click at [251, 102] on input "checkbox" at bounding box center [250, 101] width 1 height 11
checkbox input "true"
click at [622, 37] on div "Mode Regular Mode Picking Mode Labeling Mode Exit Scan Mode Choose a seller rav…" at bounding box center [962, 21] width 691 height 42
click at [589, 27] on div "Actions" at bounding box center [561, 21] width 82 height 42
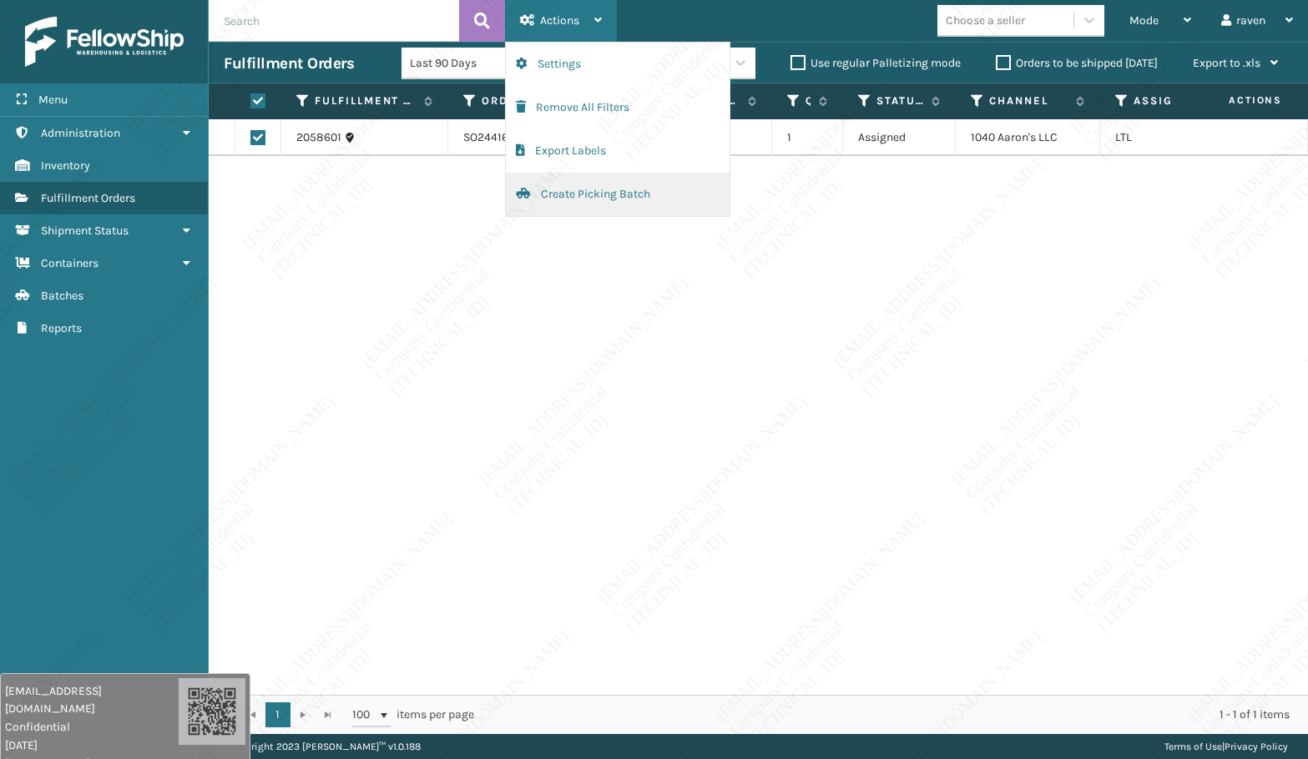
click at [572, 185] on button "Create Picking Batch" at bounding box center [618, 194] width 224 height 43
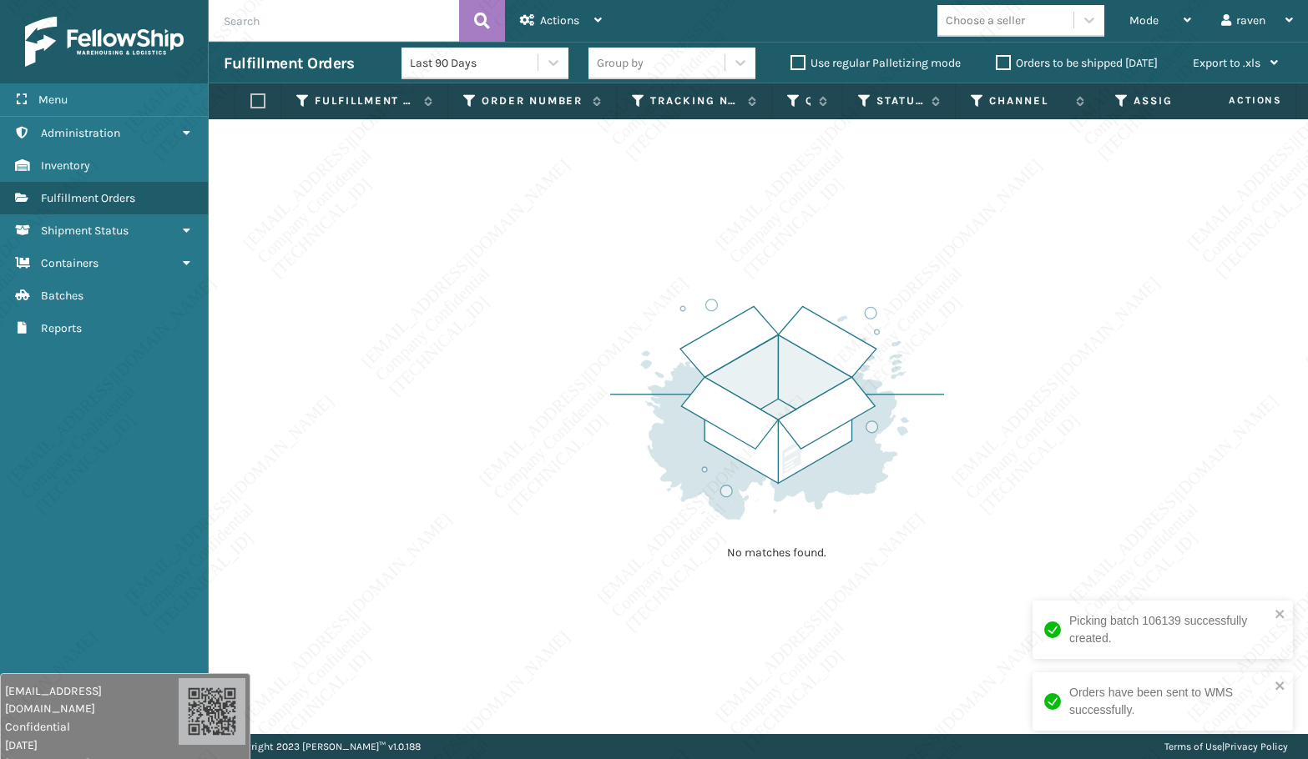
click at [1065, 346] on div "No matches found." at bounding box center [758, 426] width 1099 height 615
click at [1131, 13] on span "Mode" at bounding box center [1143, 20] width 29 height 14
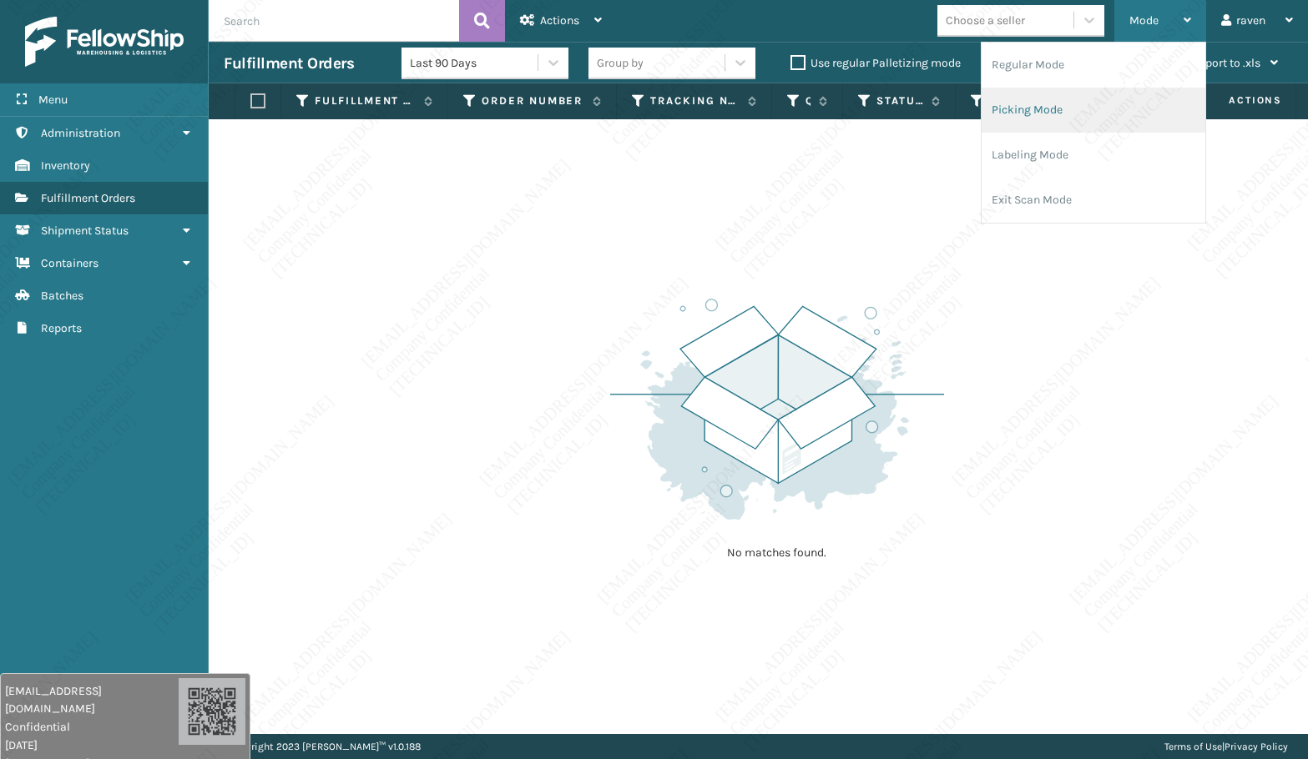
click at [1079, 99] on li "Picking Mode" at bounding box center [1093, 110] width 224 height 45
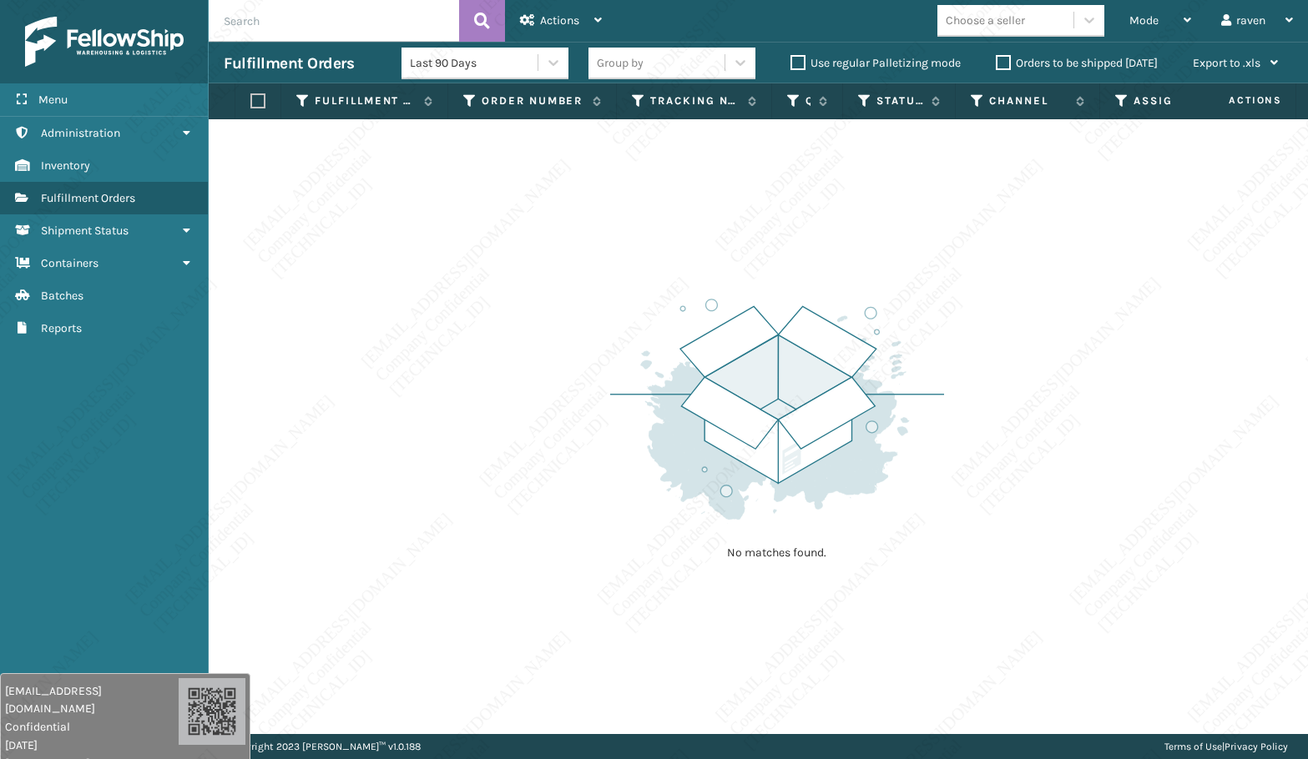
click at [730, 304] on img at bounding box center [777, 409] width 334 height 231
click at [1127, 18] on div "Mode Regular Mode Picking Mode Labeling Mode Exit Scan Mode" at bounding box center [1160, 21] width 92 height 42
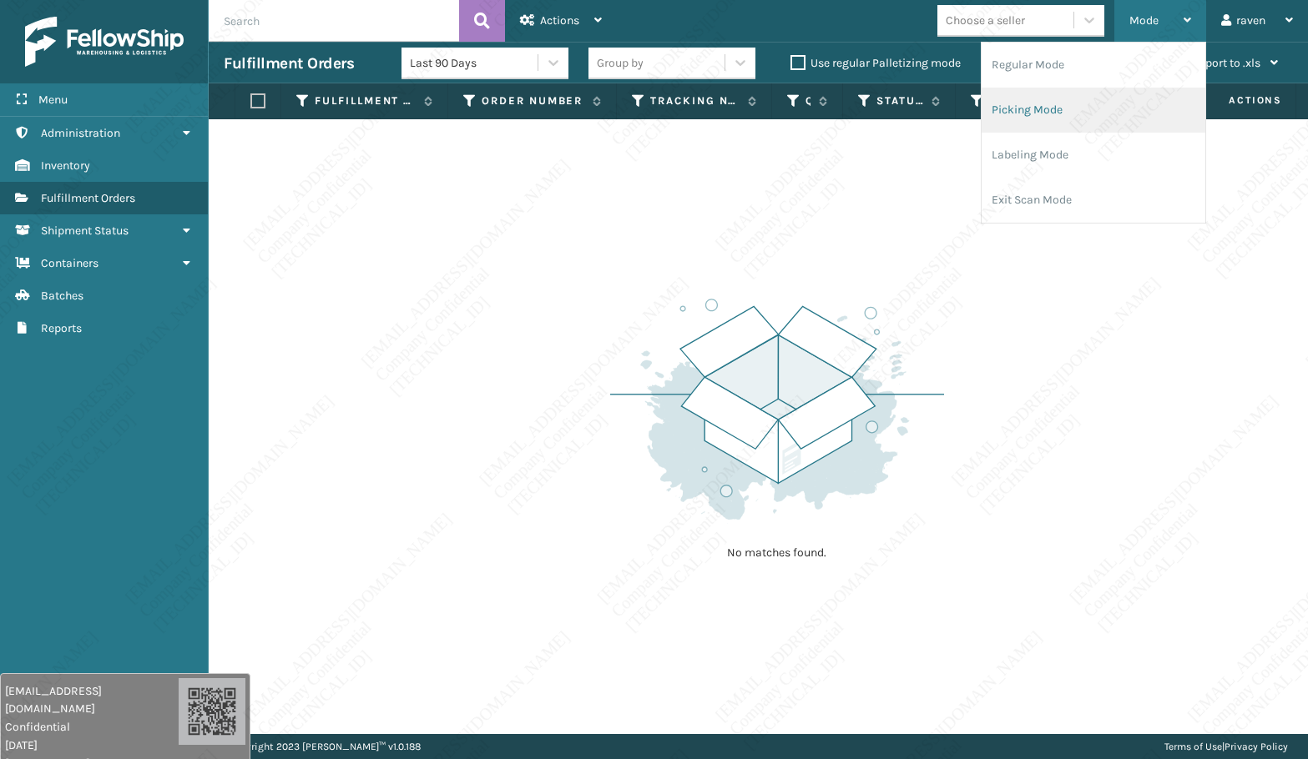
click at [1092, 105] on li "Picking Mode" at bounding box center [1093, 110] width 224 height 45
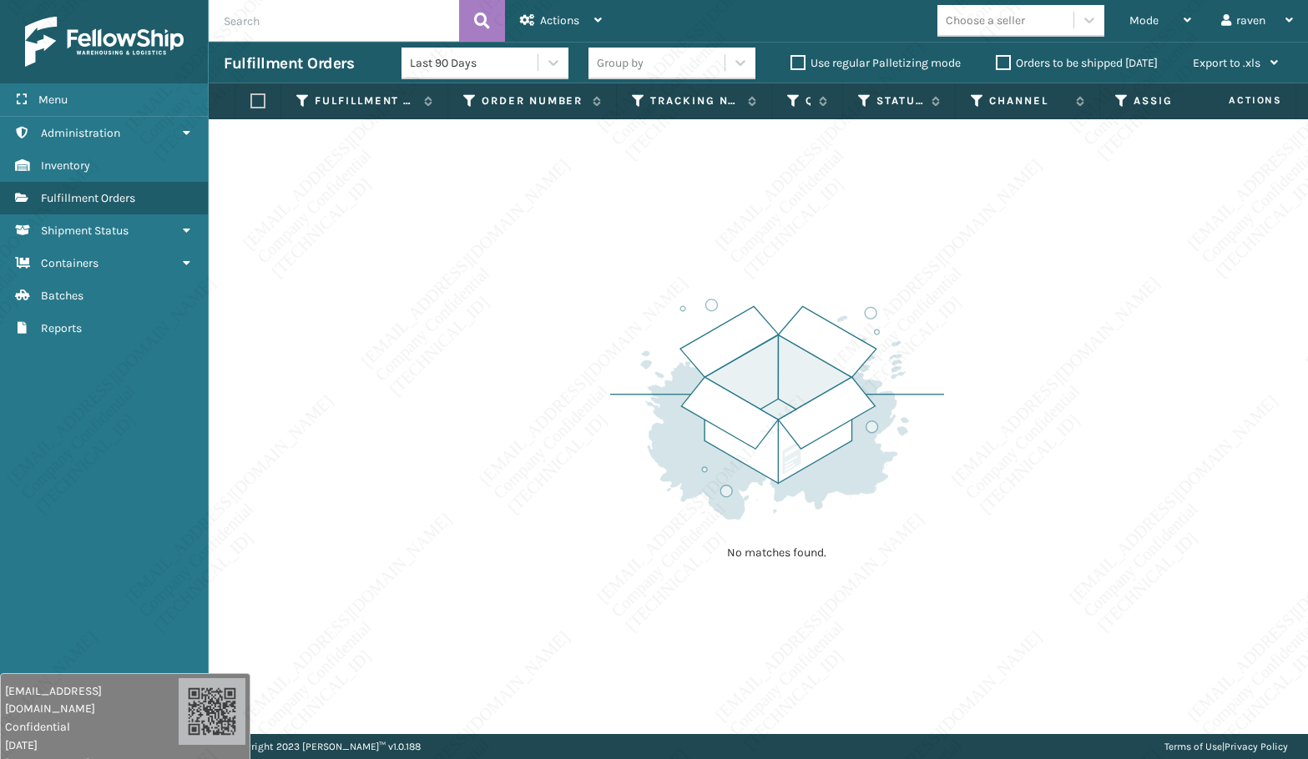
click at [852, 345] on img at bounding box center [777, 409] width 334 height 231
click at [841, 305] on img at bounding box center [777, 409] width 334 height 231
click at [1063, 372] on div "No matches found." at bounding box center [758, 426] width 1099 height 615
drag, startPoint x: 607, startPoint y: 449, endPoint x: 380, endPoint y: 418, distance: 229.1
click at [585, 447] on div "No matches found." at bounding box center [758, 426] width 1099 height 615
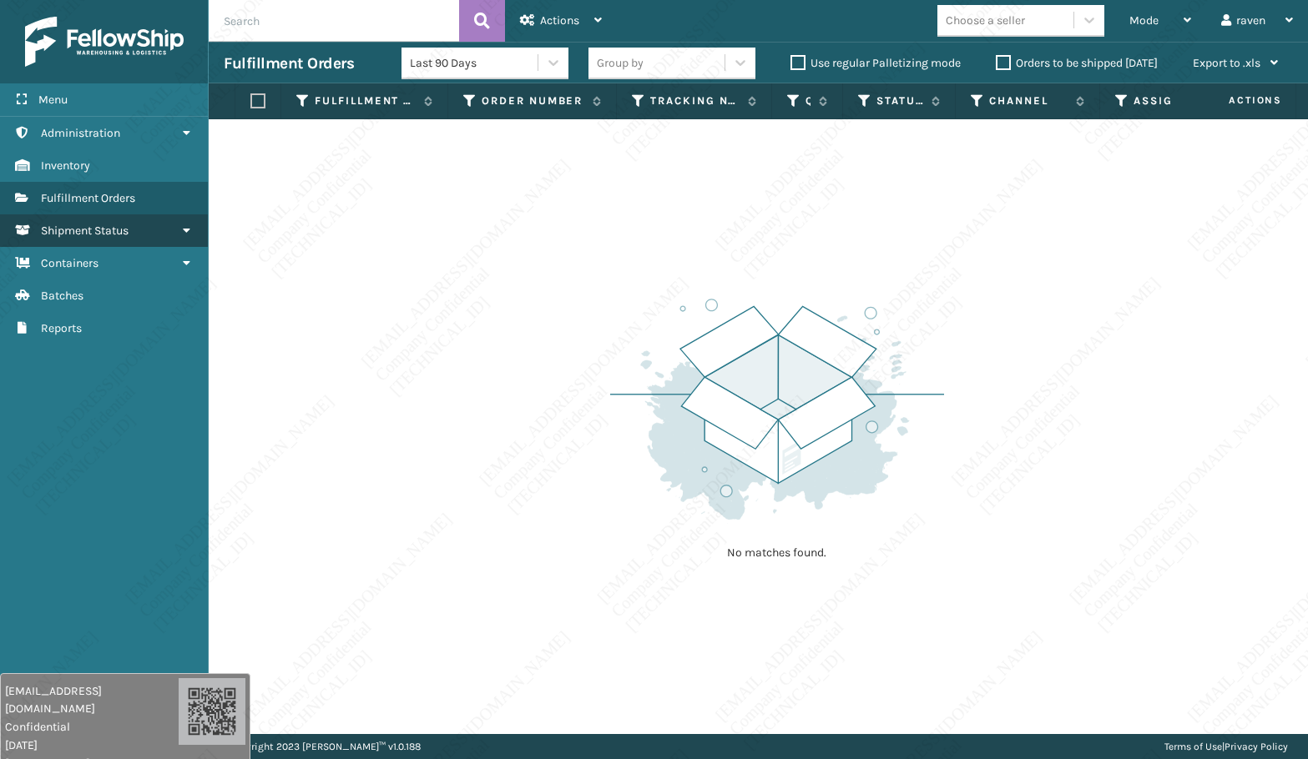
drag, startPoint x: 71, startPoint y: 402, endPoint x: 130, endPoint y: 233, distance: 179.5
click at [72, 398] on div "Menu Shipment Status Administration Shipment Status Inventory Shipment Status F…" at bounding box center [104, 379] width 209 height 759
